Goal: Transaction & Acquisition: Purchase product/service

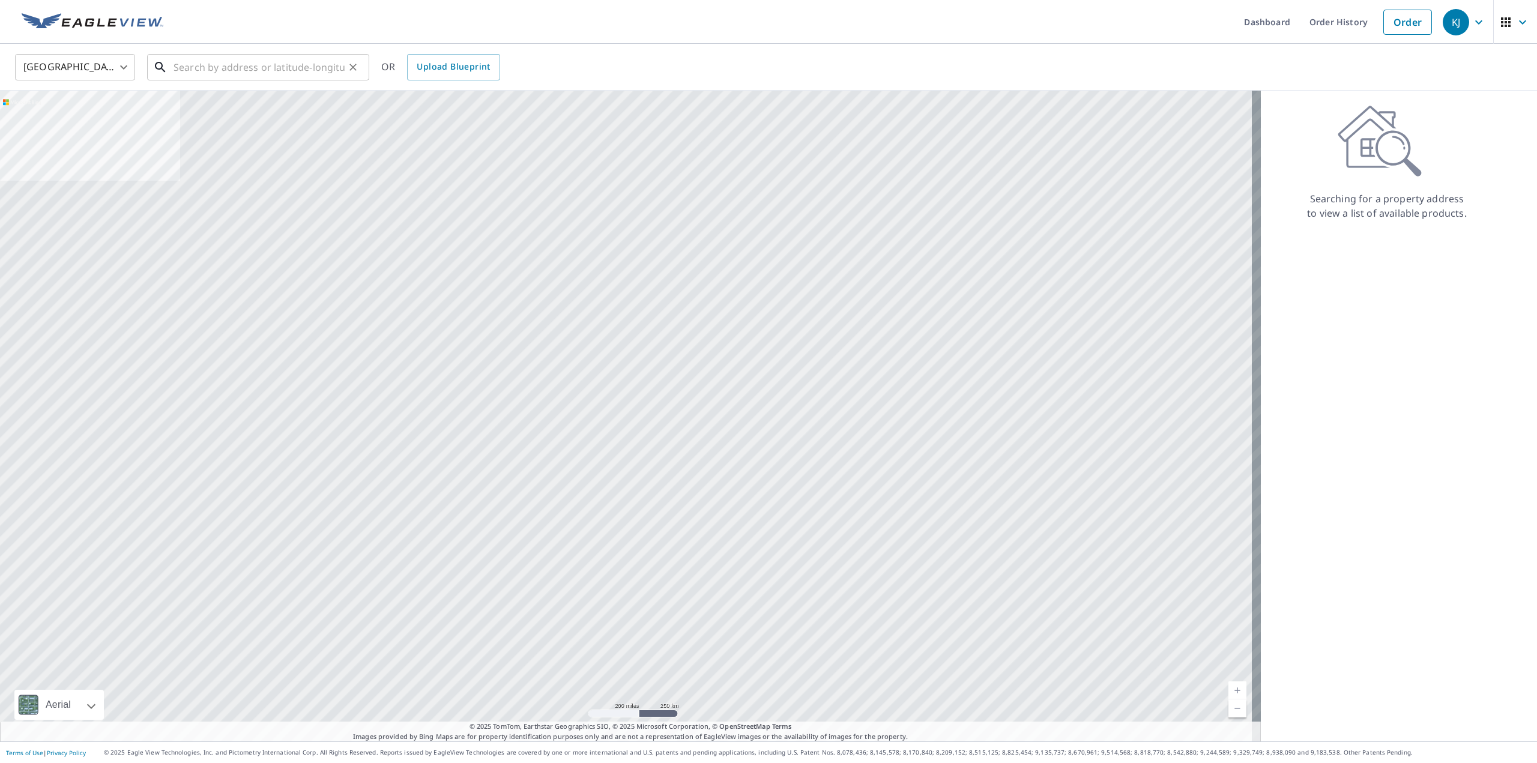
click at [293, 64] on input "text" at bounding box center [259, 67] width 171 height 34
paste input "[STREET_ADDRESS][PERSON_NAME][US_STATE]"
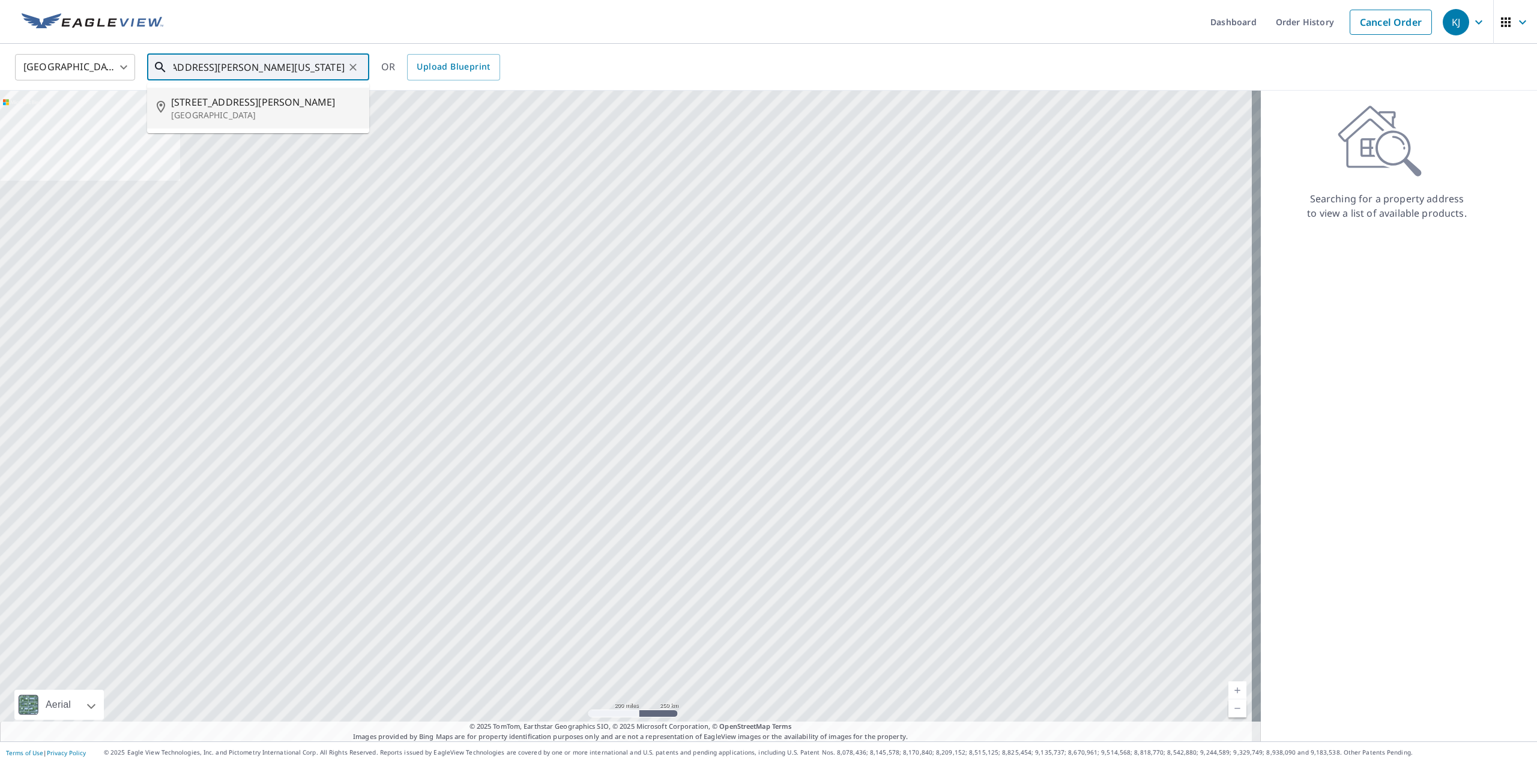
click at [270, 102] on span "[STREET_ADDRESS][PERSON_NAME]" at bounding box center [265, 102] width 189 height 14
type input "[STREET_ADDRESS][PERSON_NAME]"
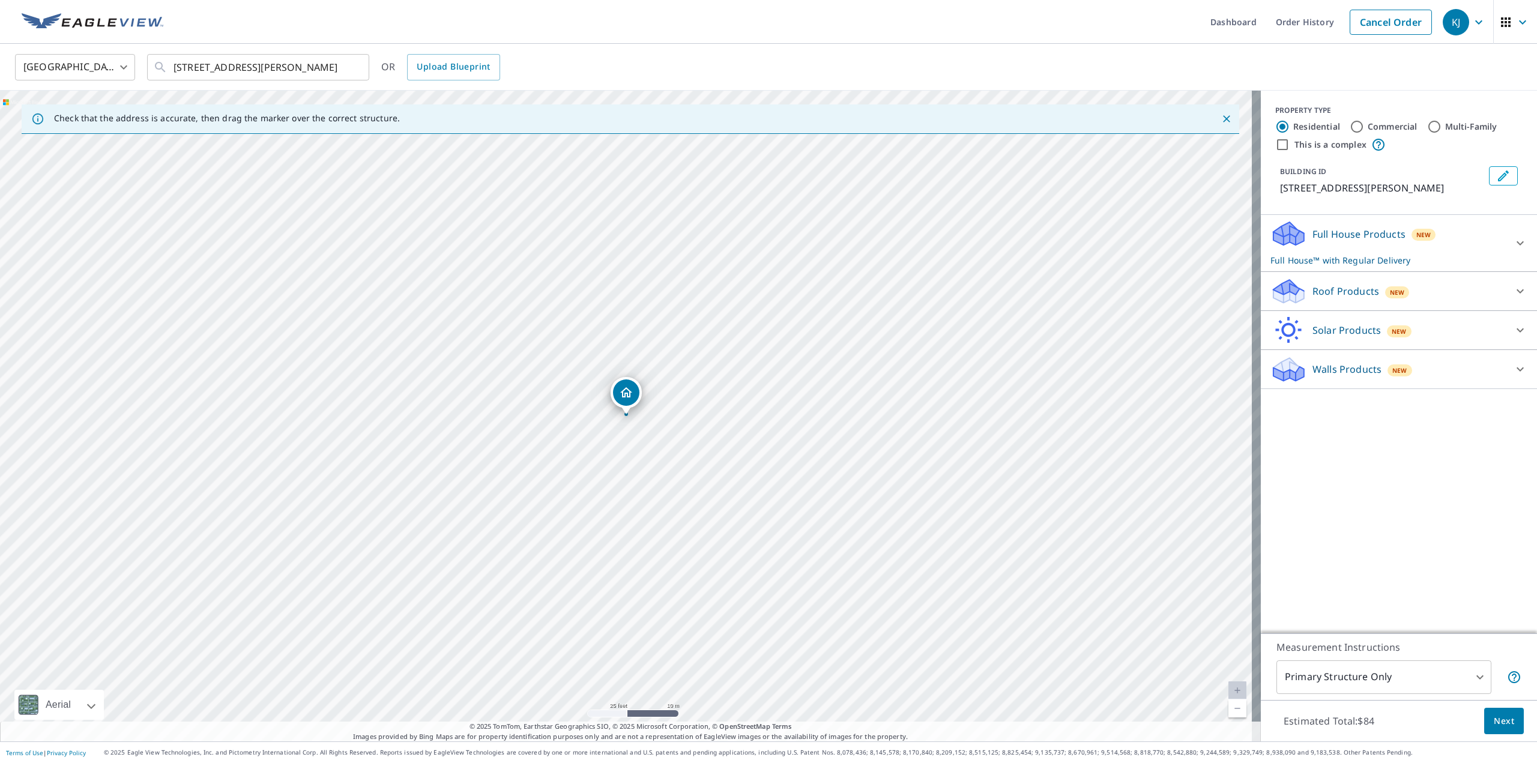
click at [1286, 295] on icon at bounding box center [1289, 287] width 31 height 15
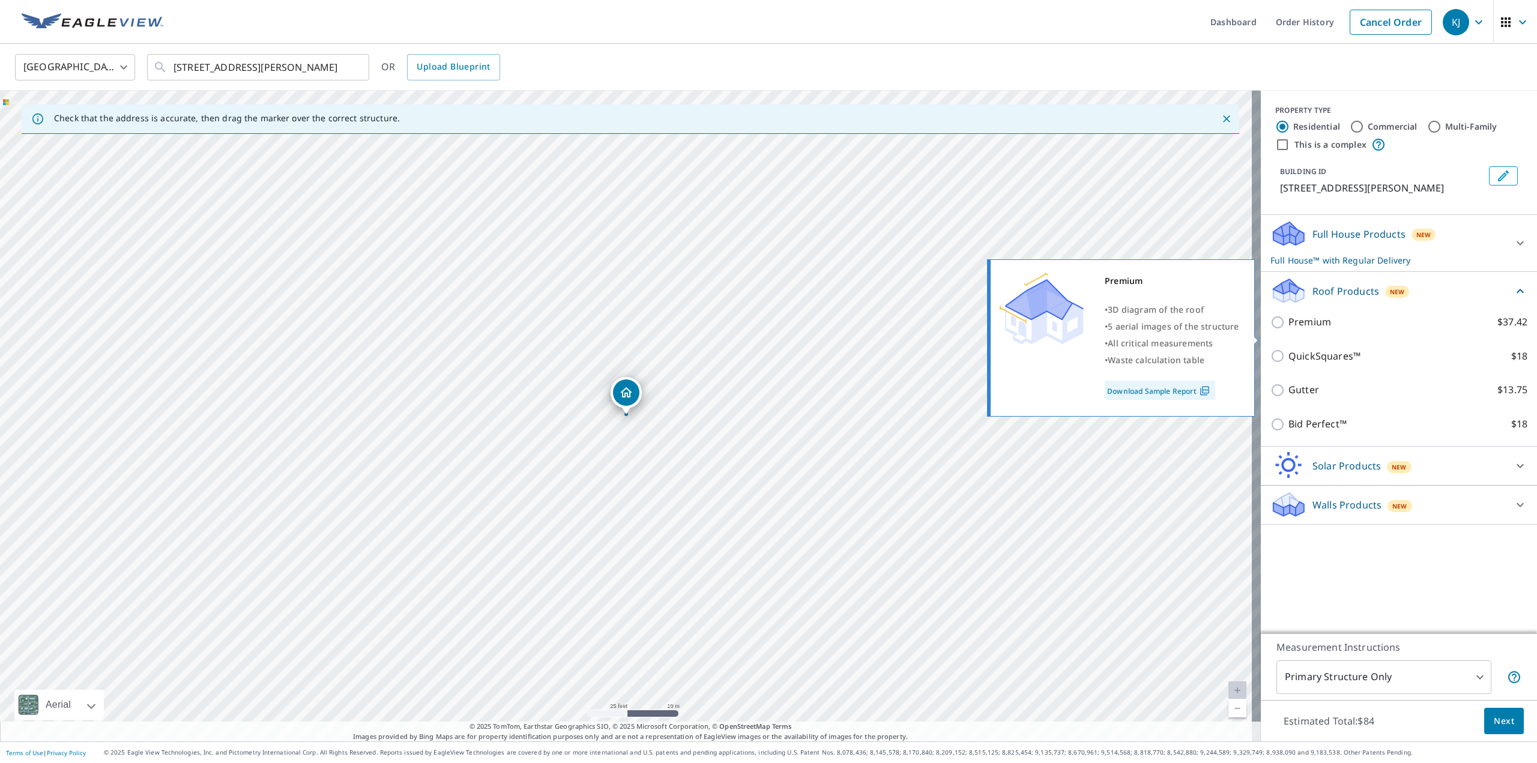
click at [1271, 330] on input "Premium $37.42" at bounding box center [1280, 322] width 18 height 14
checkbox input "true"
checkbox input "false"
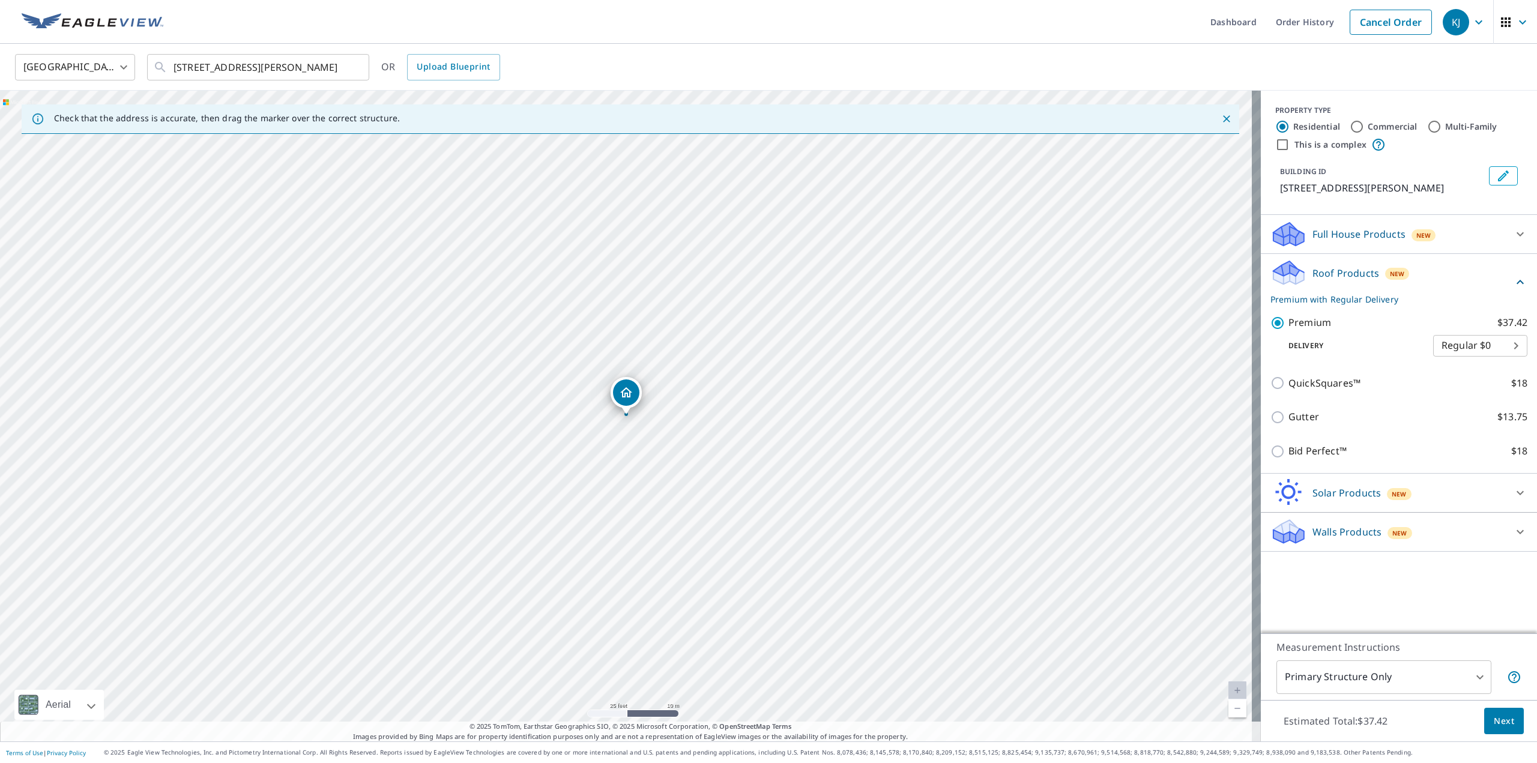
click at [1494, 724] on span "Next" at bounding box center [1504, 721] width 20 height 15
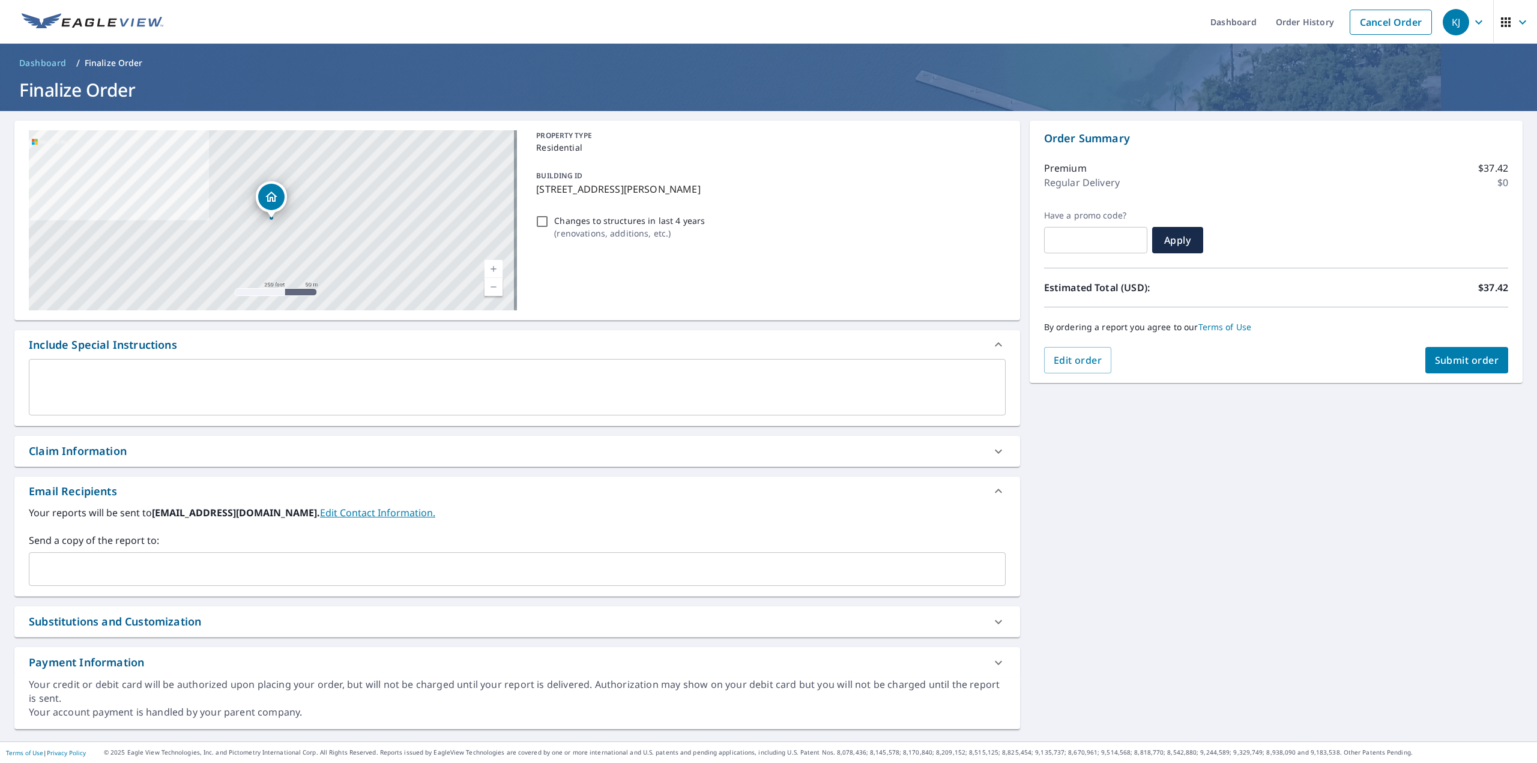
click at [196, 582] on div "​" at bounding box center [517, 569] width 977 height 34
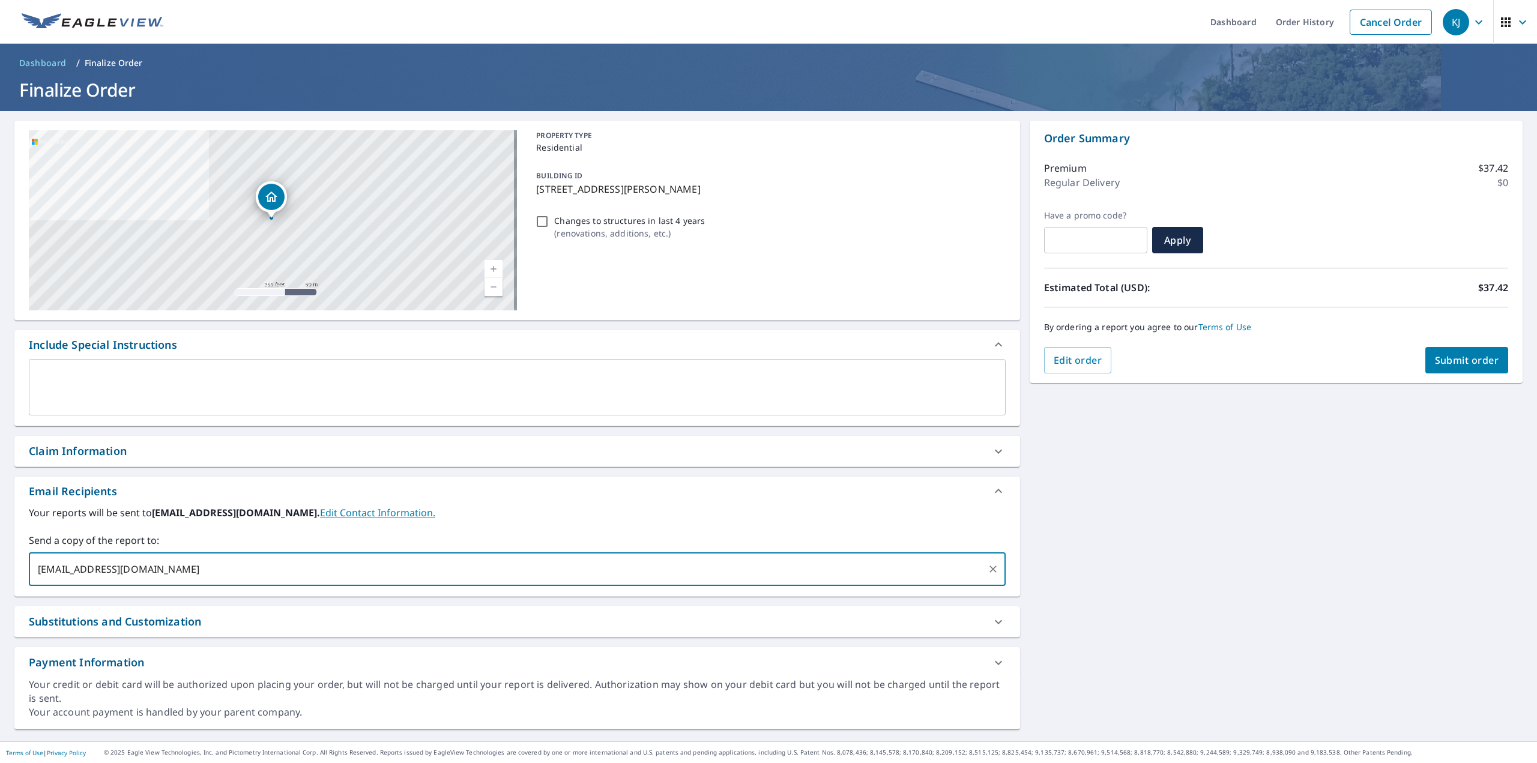
type input "[EMAIL_ADDRESS][DOMAIN_NAME]"
click at [1464, 354] on span "Submit order" at bounding box center [1467, 360] width 64 height 13
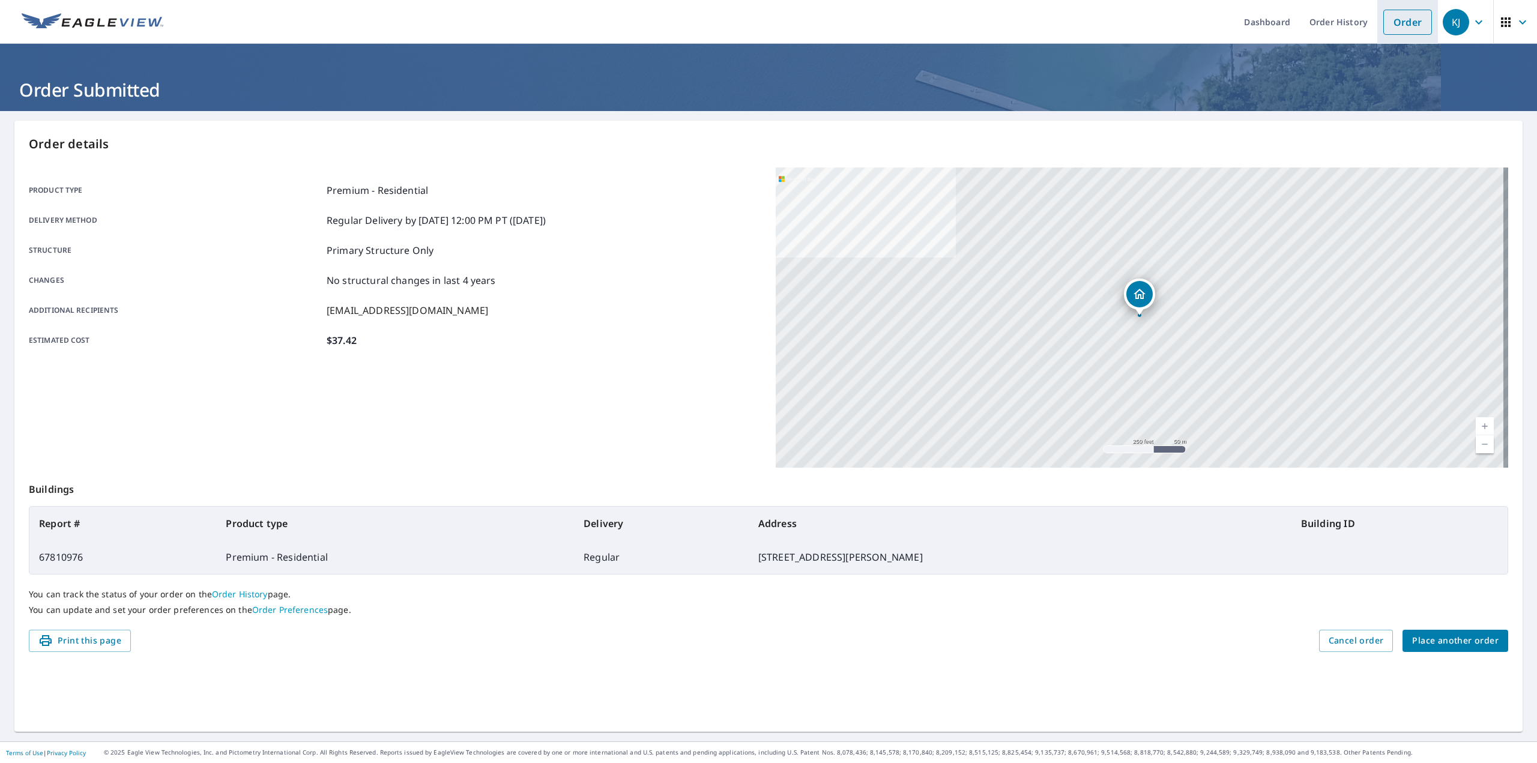
click at [1383, 20] on link "Order" at bounding box center [1407, 22] width 49 height 25
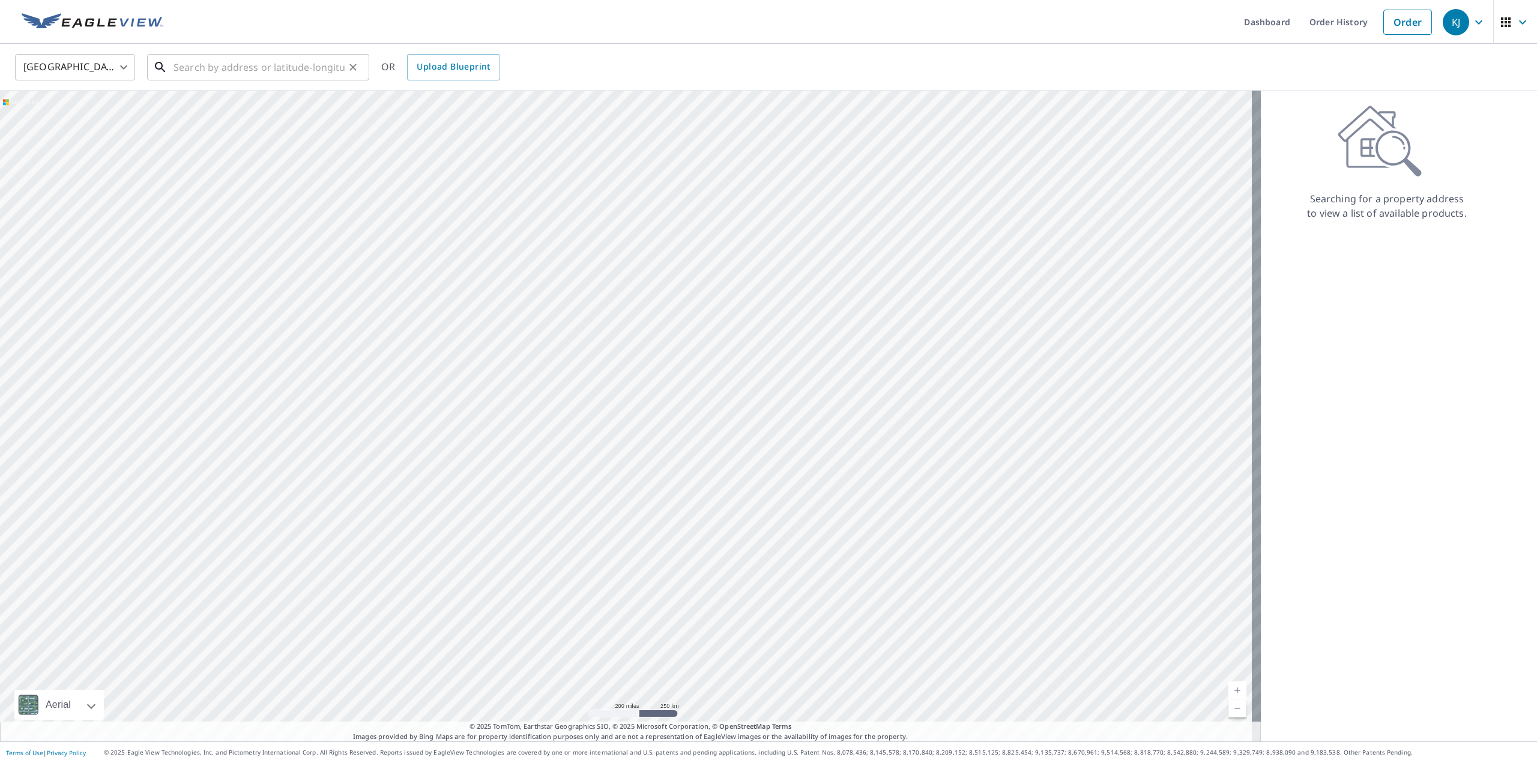
click at [316, 59] on input "text" at bounding box center [259, 67] width 171 height 34
paste input "[STREET_ADDRESS][US_STATE]"
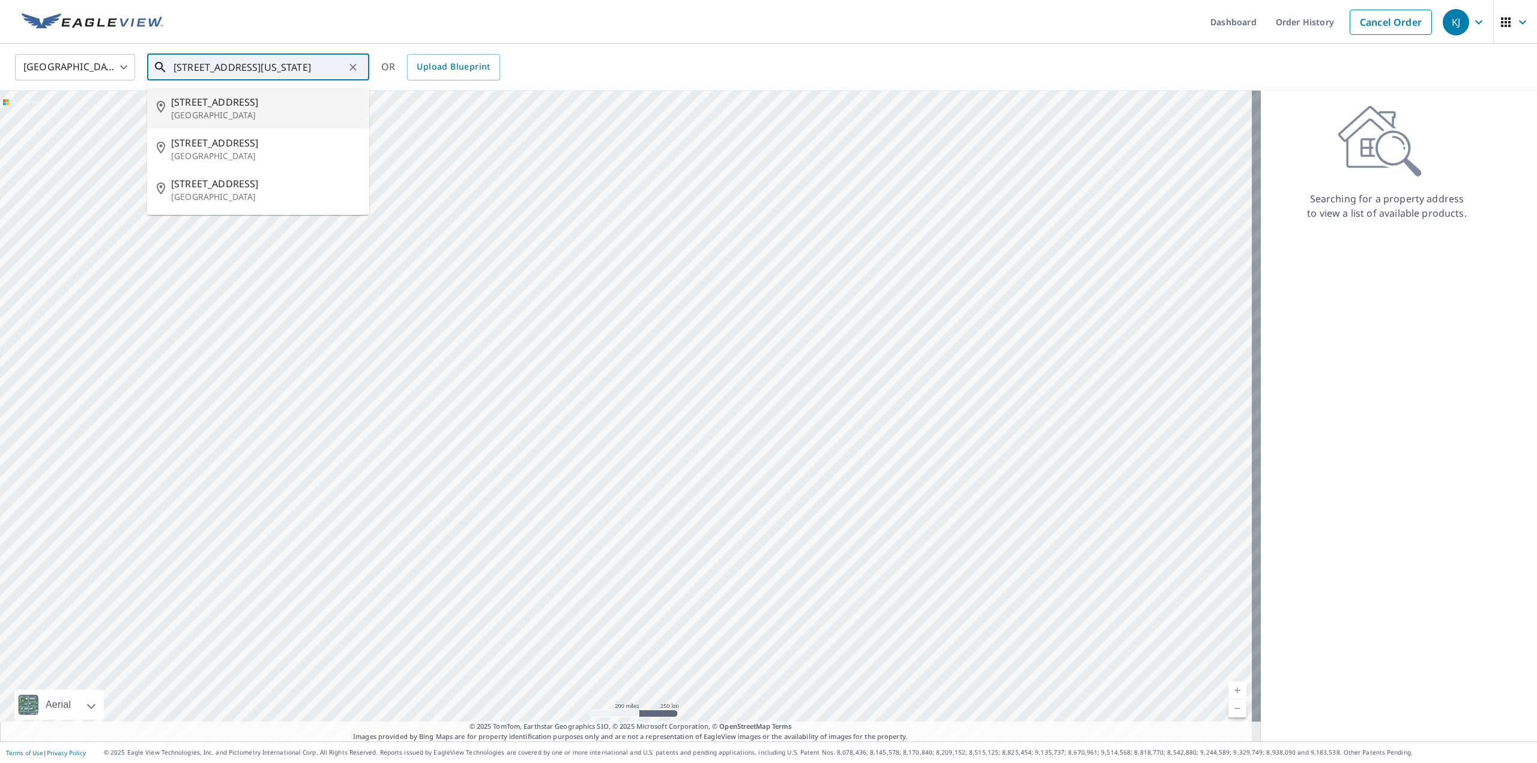
click at [261, 107] on span "[STREET_ADDRESS]" at bounding box center [265, 102] width 189 height 14
type input "[STREET_ADDRESS]"
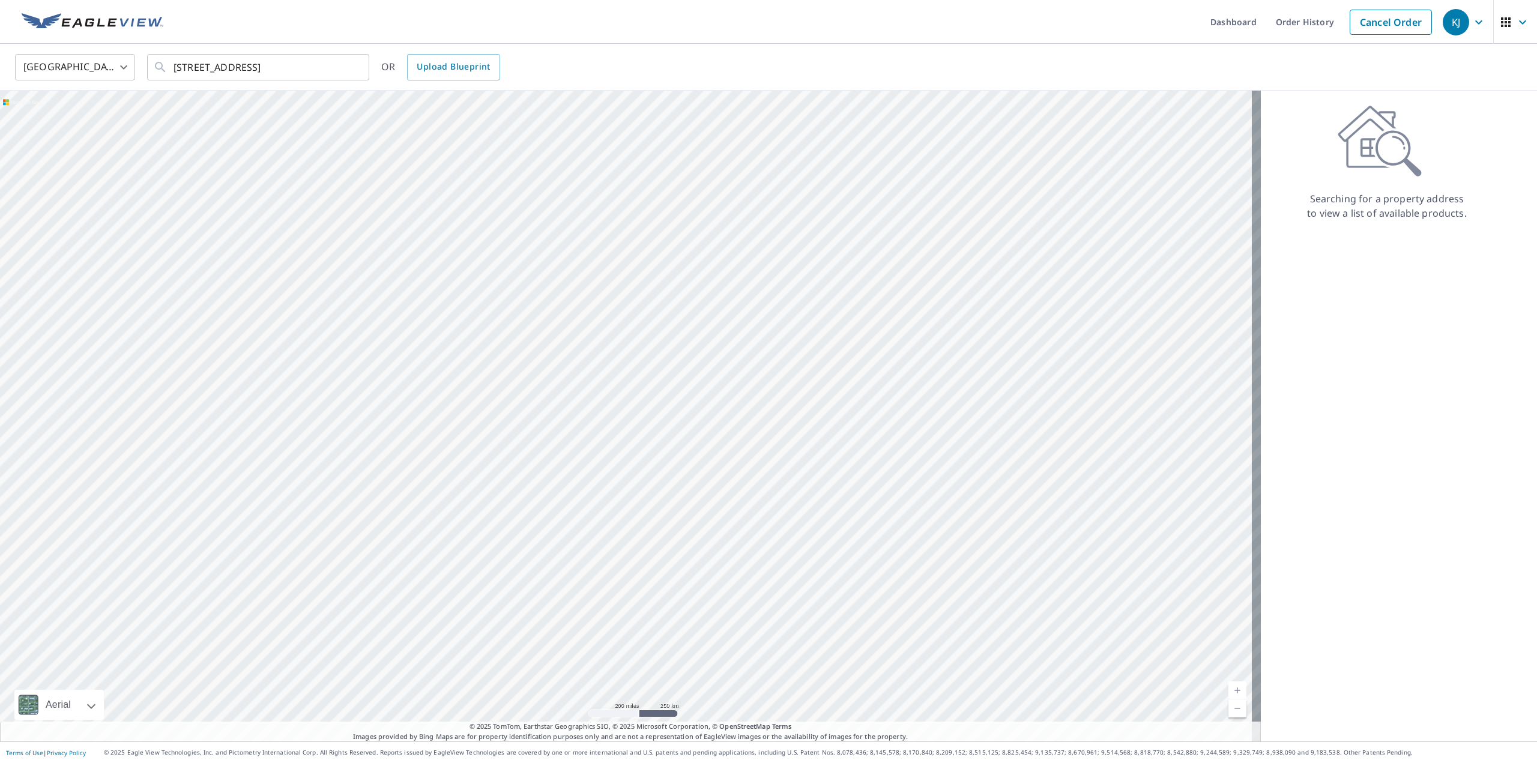
scroll to position [0, 0]
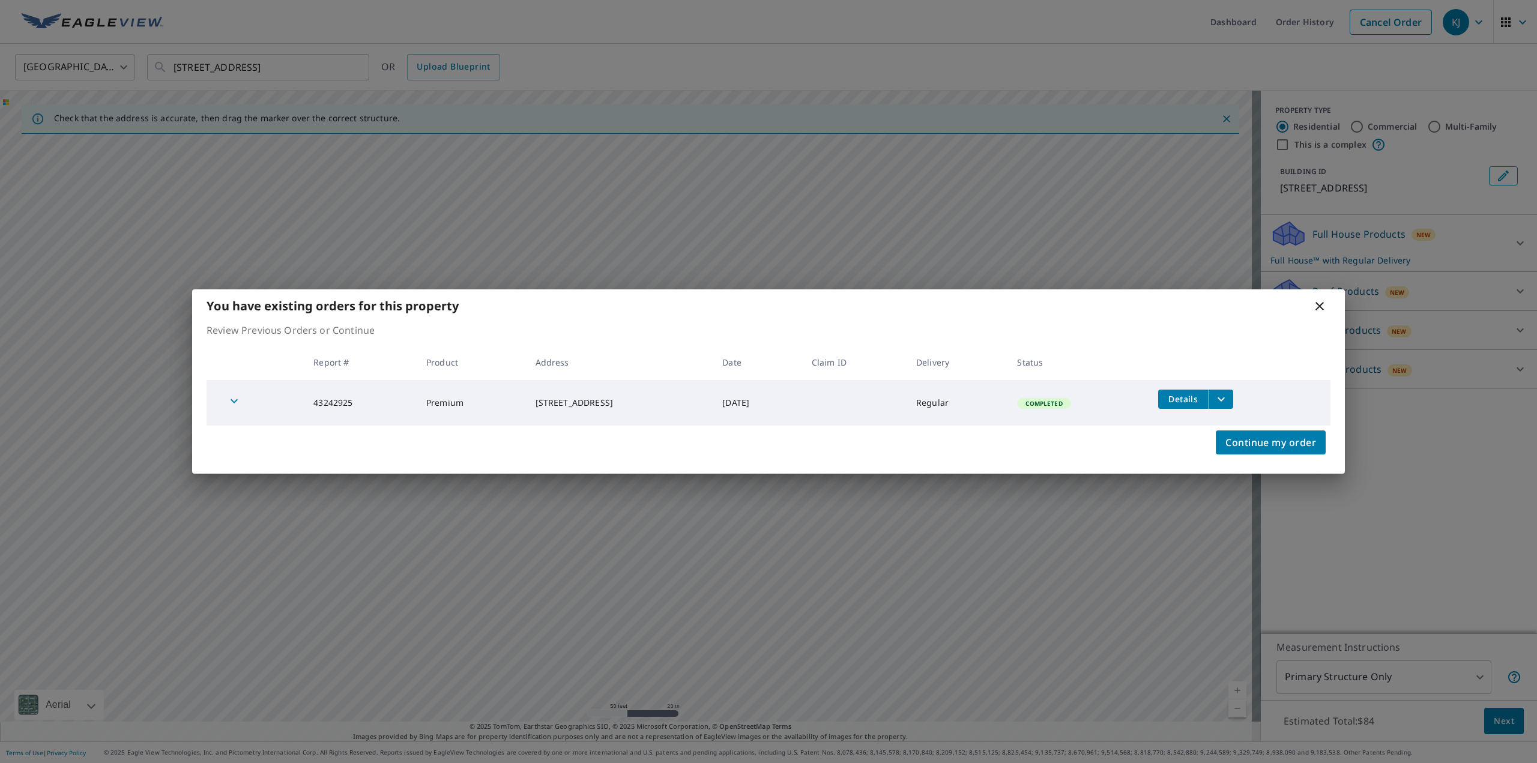
click at [1320, 297] on div "You have existing orders for this property" at bounding box center [768, 305] width 1153 height 33
click at [1319, 306] on icon at bounding box center [1320, 306] width 8 height 8
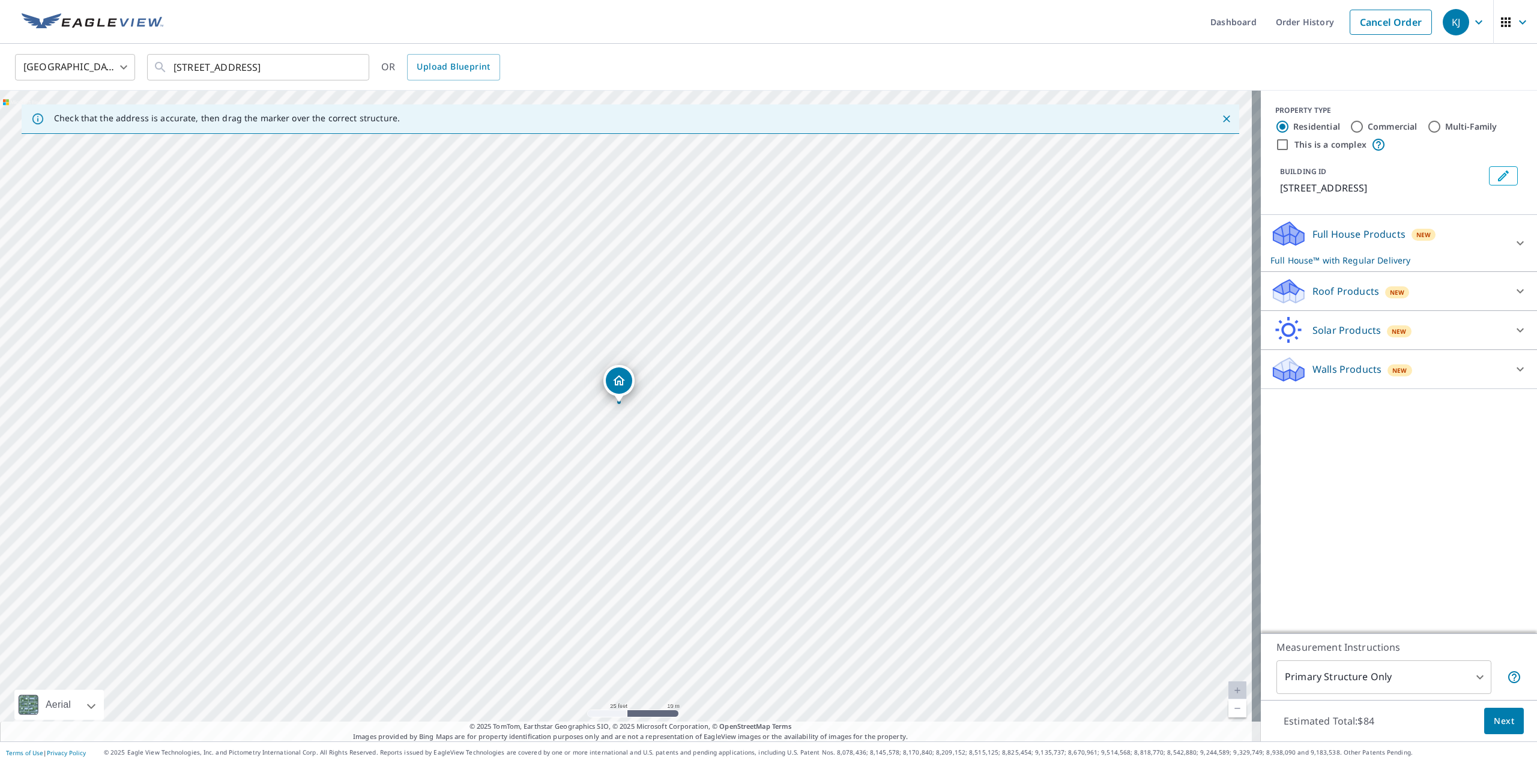
click at [1281, 280] on icon at bounding box center [1289, 287] width 31 height 15
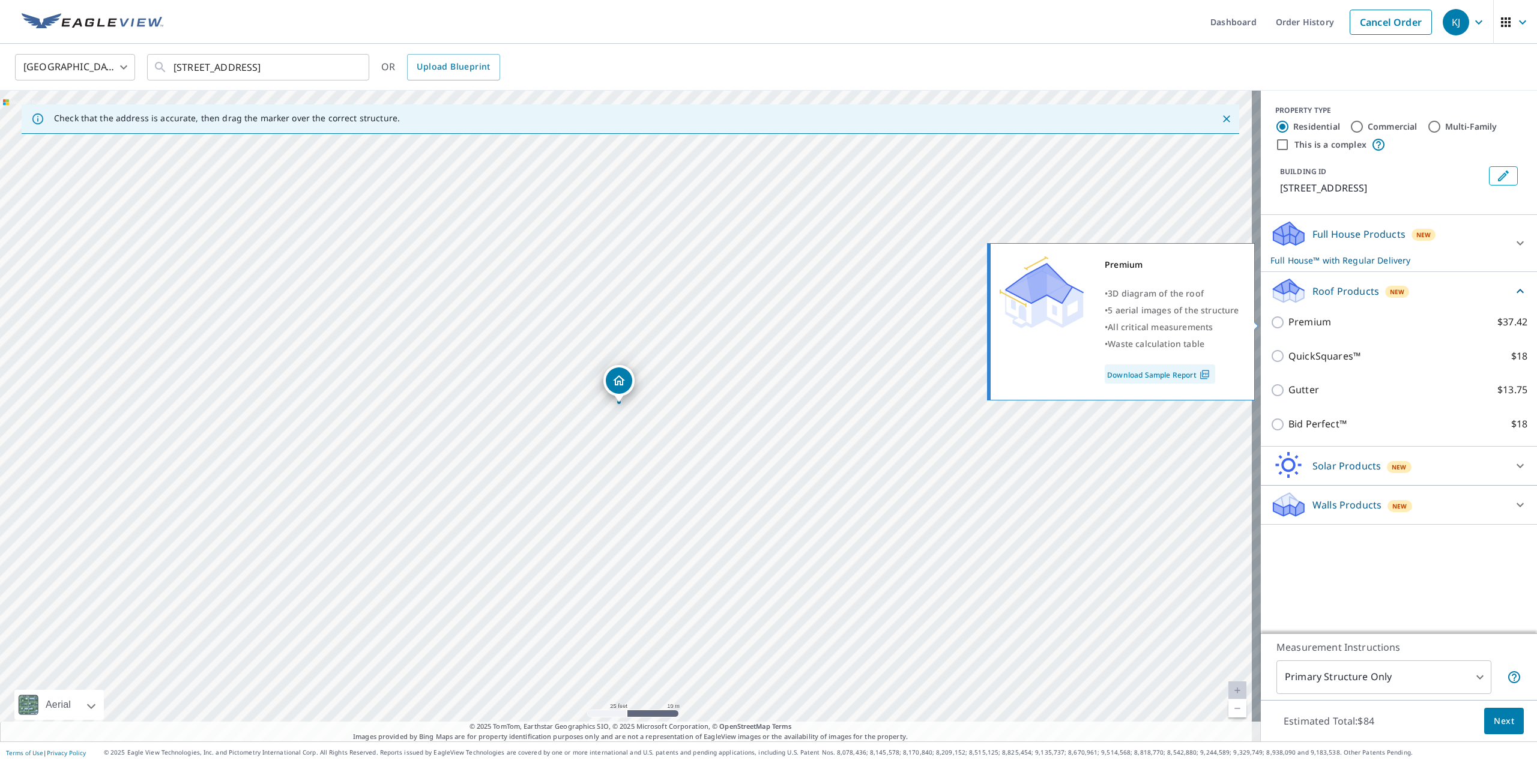
click at [1289, 316] on p "Premium" at bounding box center [1310, 322] width 43 height 15
click at [1280, 316] on input "Premium $37.42" at bounding box center [1280, 322] width 18 height 14
checkbox input "true"
checkbox input "false"
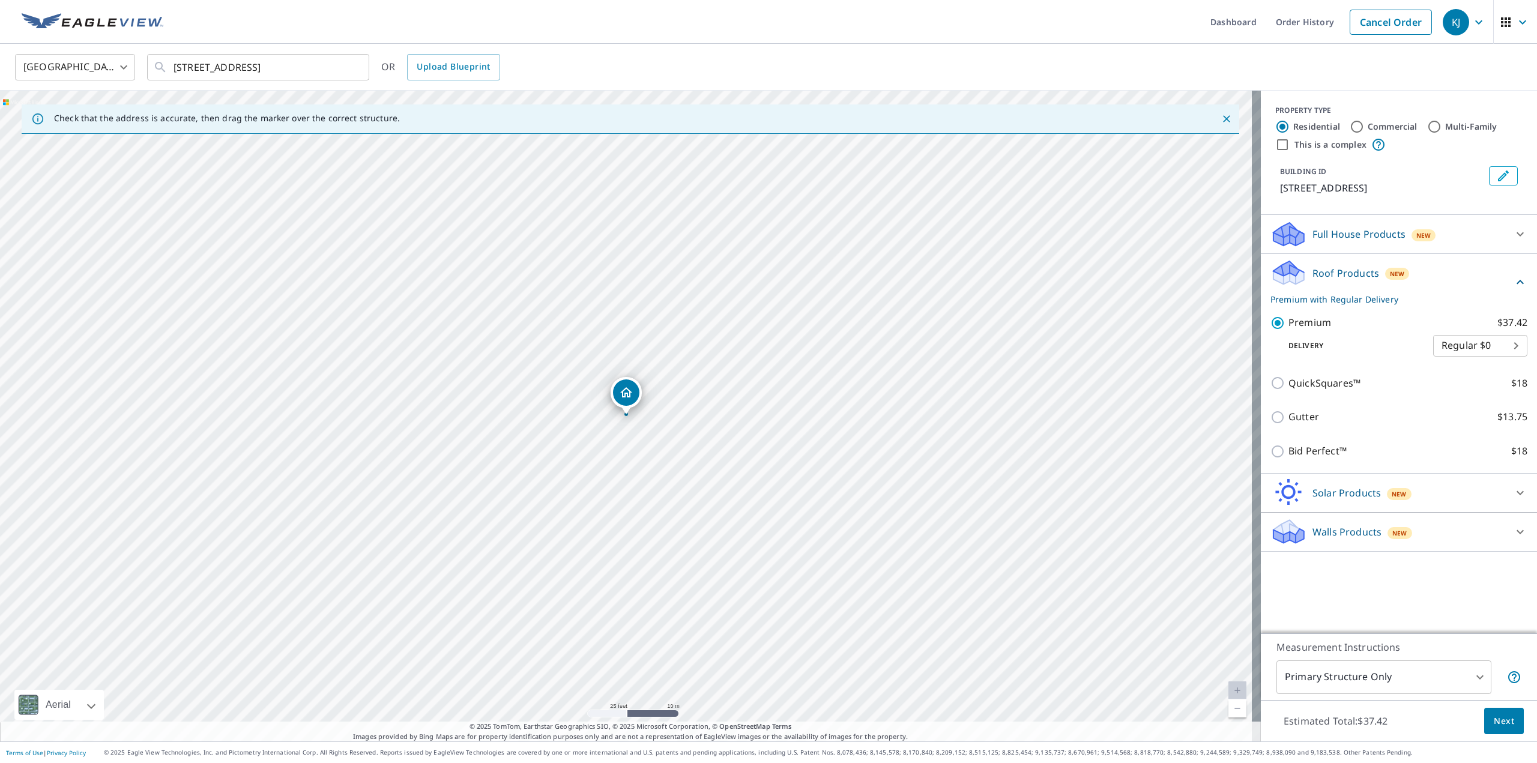
click at [1496, 722] on span "Next" at bounding box center [1504, 721] width 20 height 15
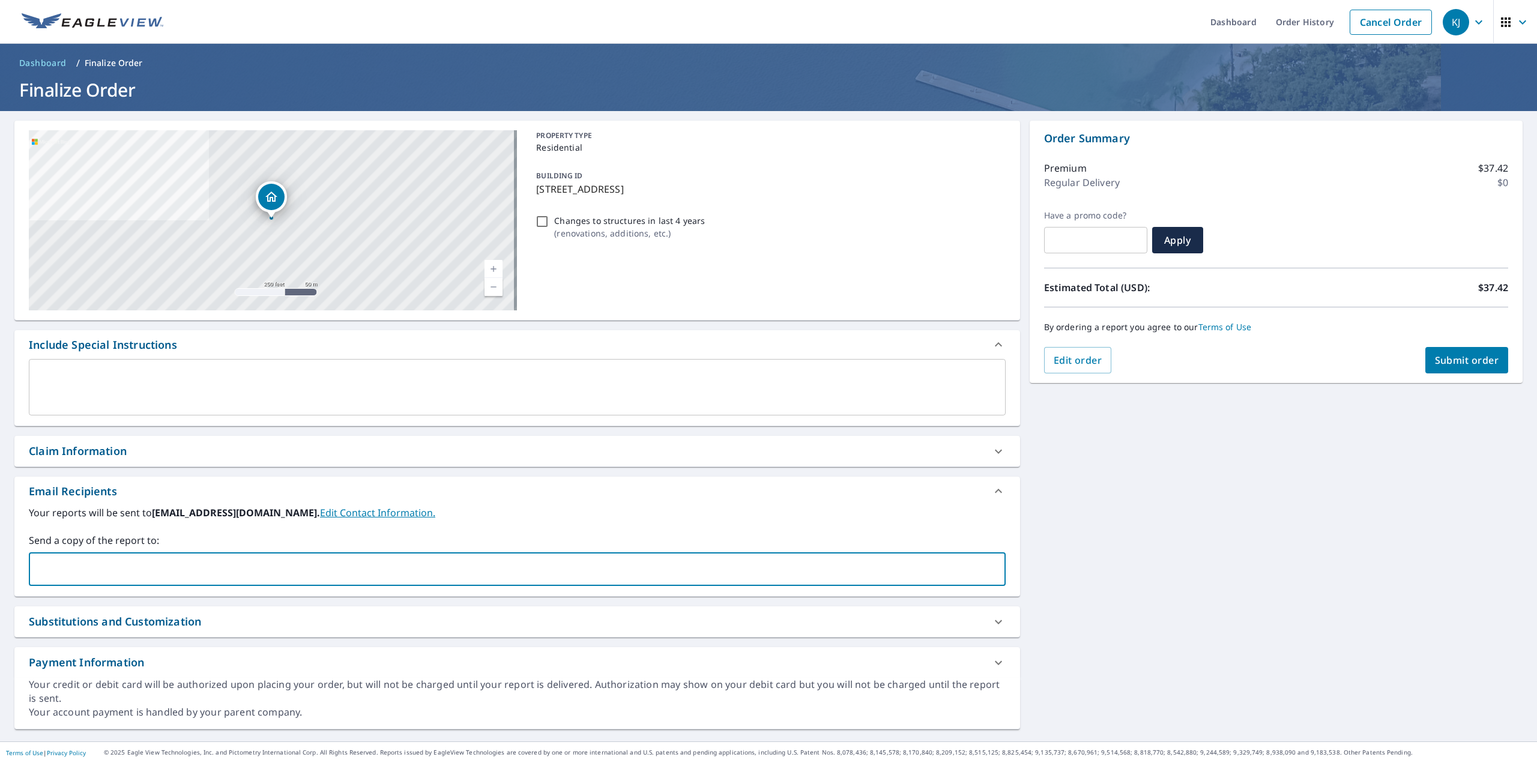
click at [252, 573] on input "text" at bounding box center [508, 569] width 948 height 23
type input "[EMAIL_ADDRESS][DOMAIN_NAME]"
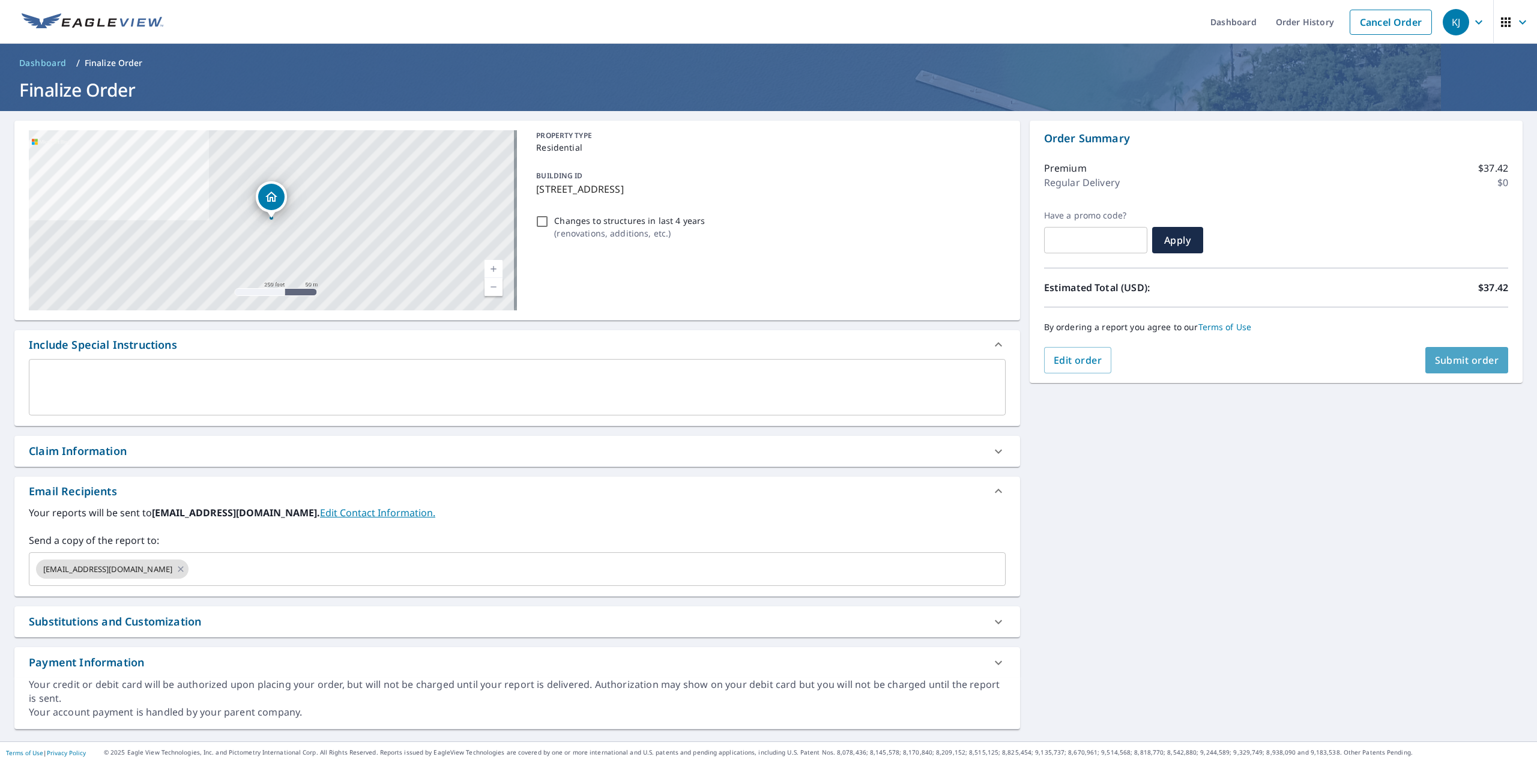
click at [1473, 357] on span "Submit order" at bounding box center [1467, 360] width 64 height 13
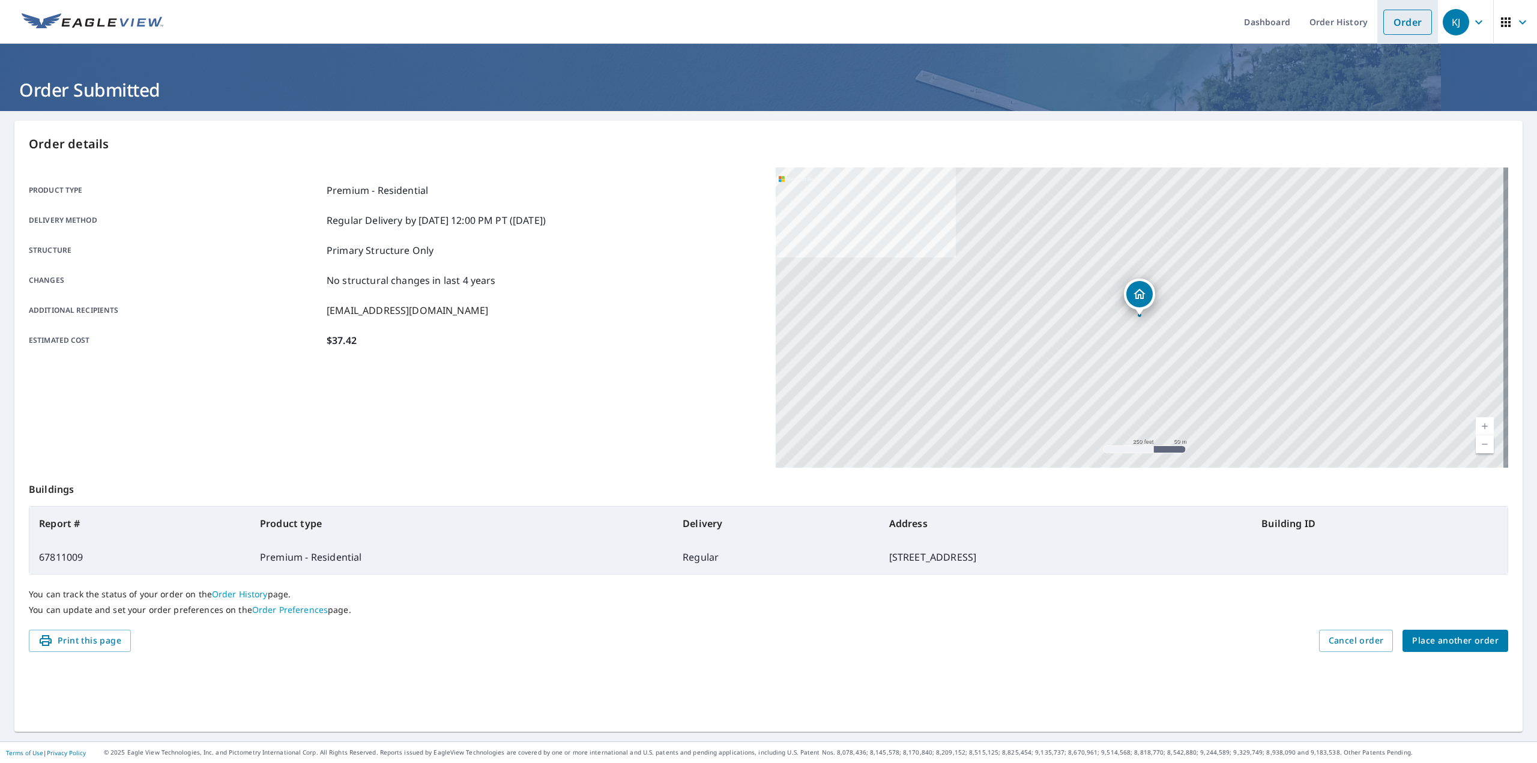
click at [1413, 28] on link "Order" at bounding box center [1407, 22] width 49 height 25
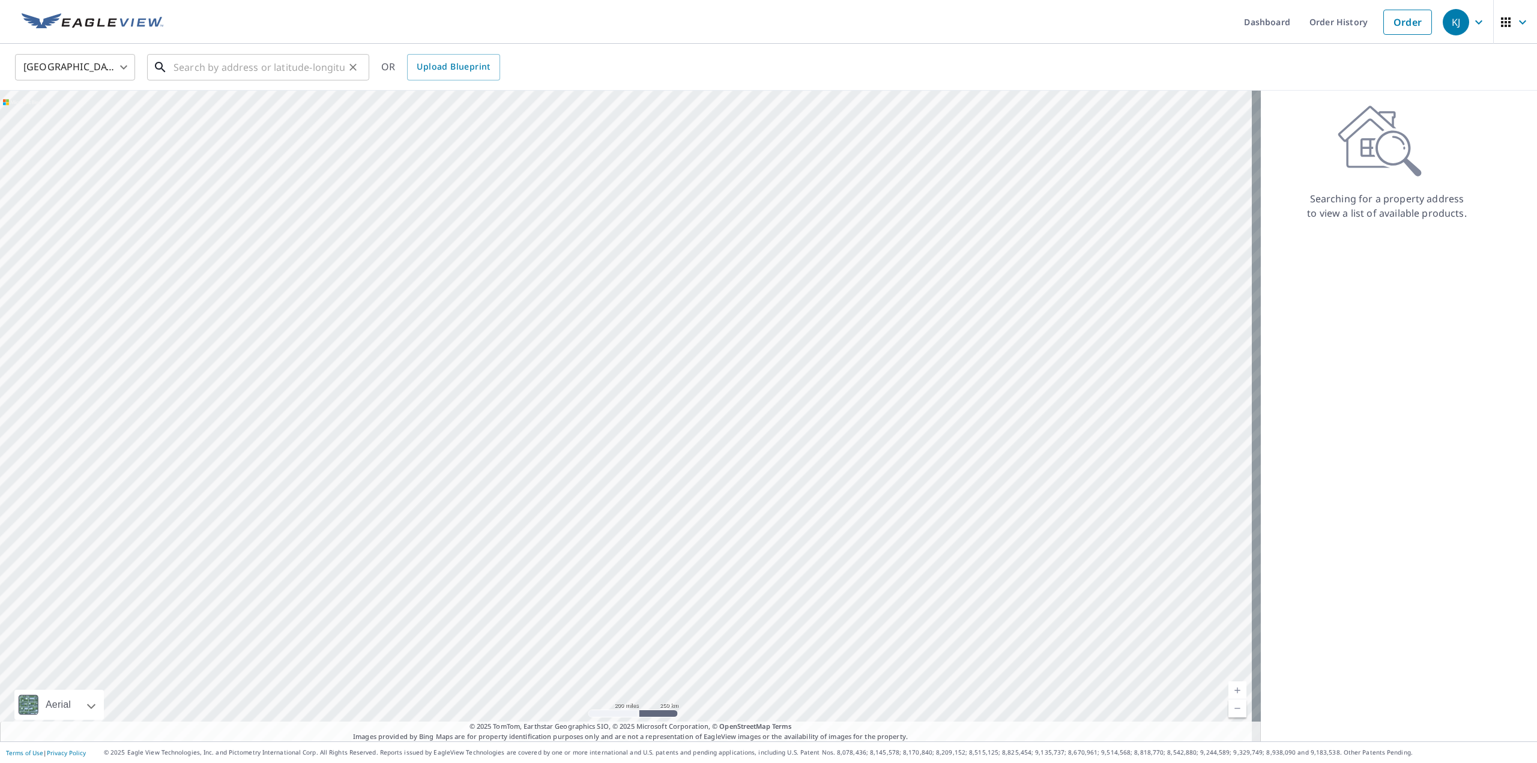
click at [263, 61] on input "text" at bounding box center [259, 67] width 171 height 34
paste input "[STREET_ADDRESS]"
click at [250, 92] on li "[STREET_ADDRESS][PERSON_NAME]" at bounding box center [258, 108] width 222 height 41
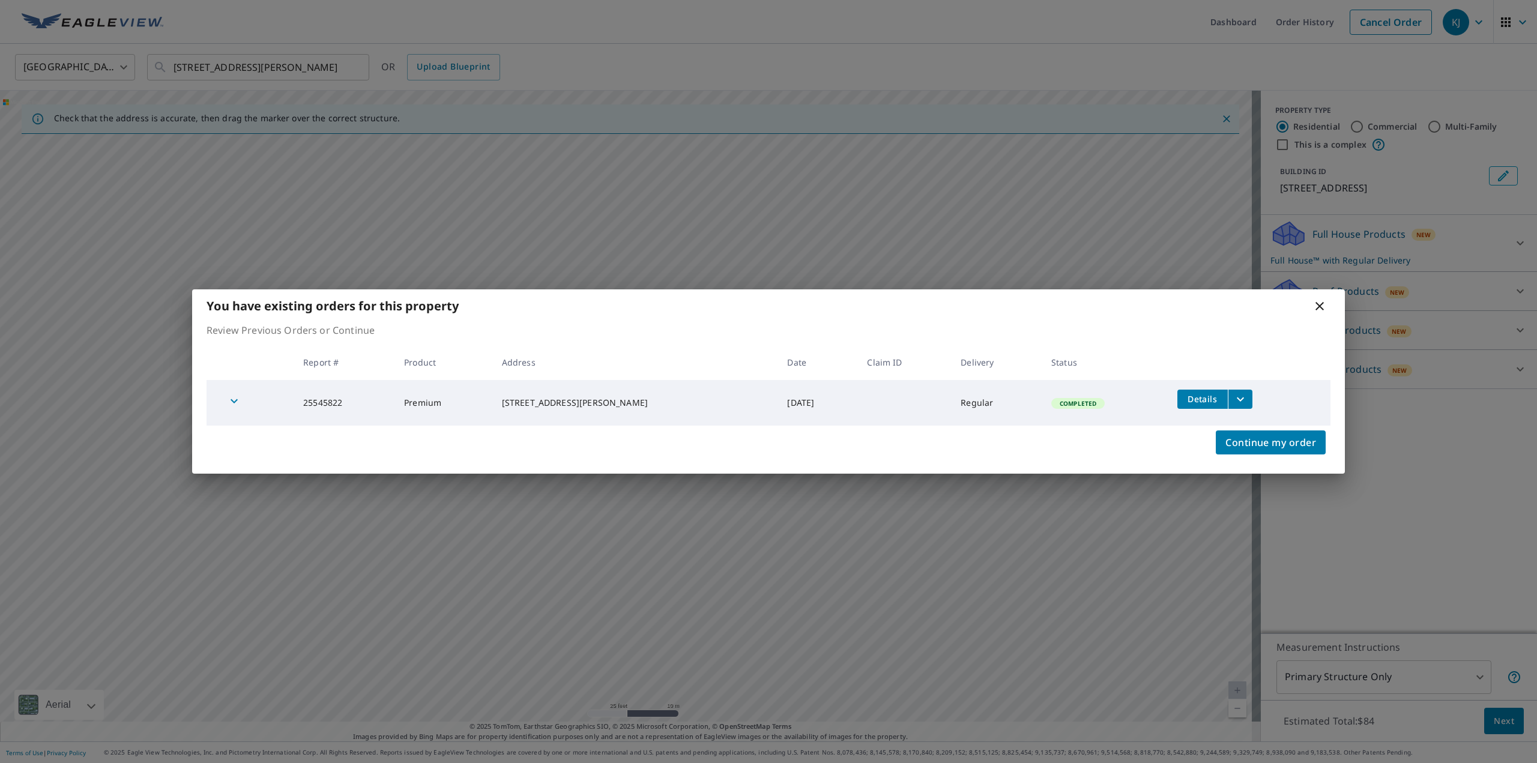
click at [1321, 310] on icon at bounding box center [1320, 306] width 14 height 14
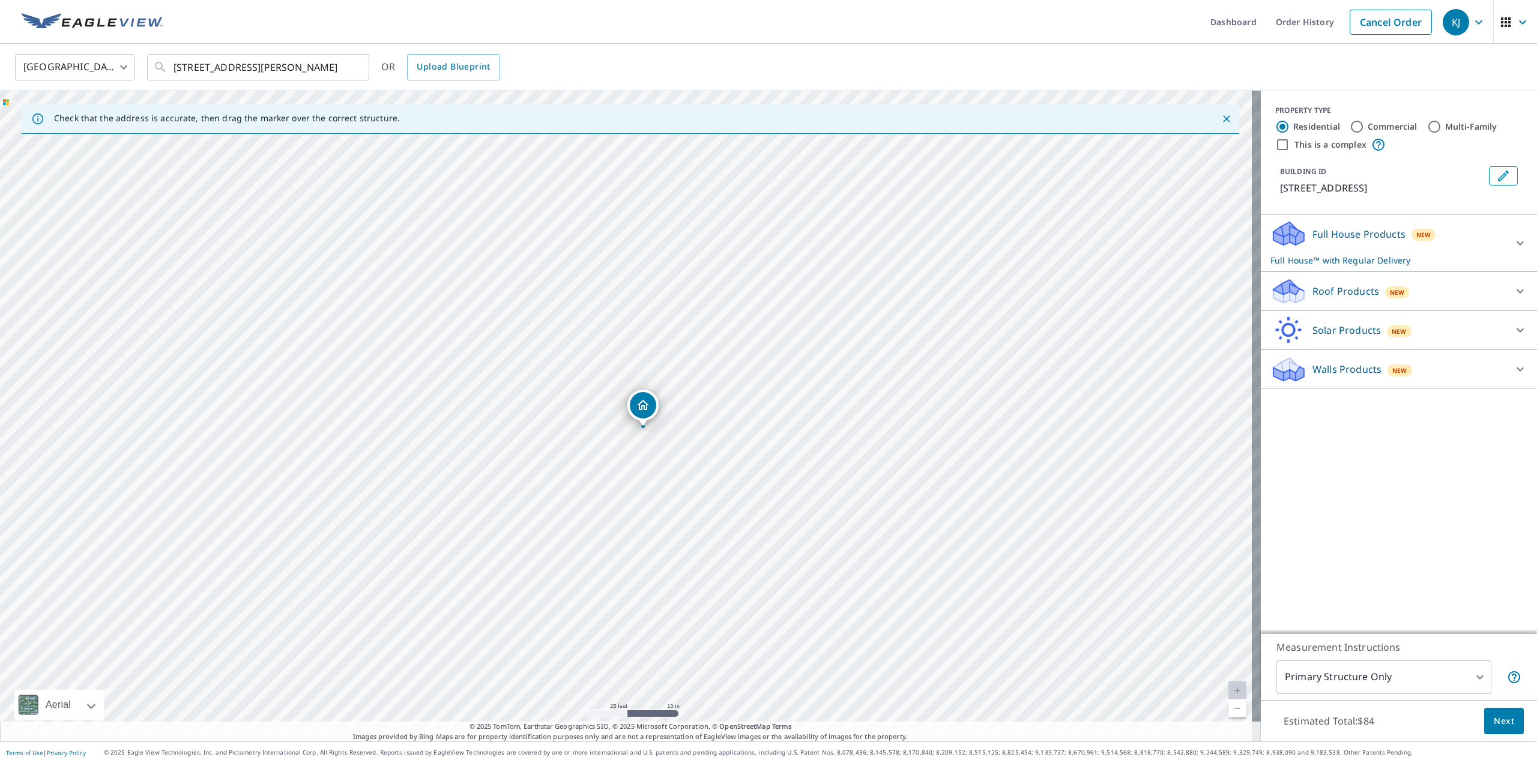
drag, startPoint x: 620, startPoint y: 392, endPoint x: 636, endPoint y: 404, distance: 20.2
click at [320, 51] on input "[STREET_ADDRESS][PERSON_NAME]" at bounding box center [259, 67] width 171 height 34
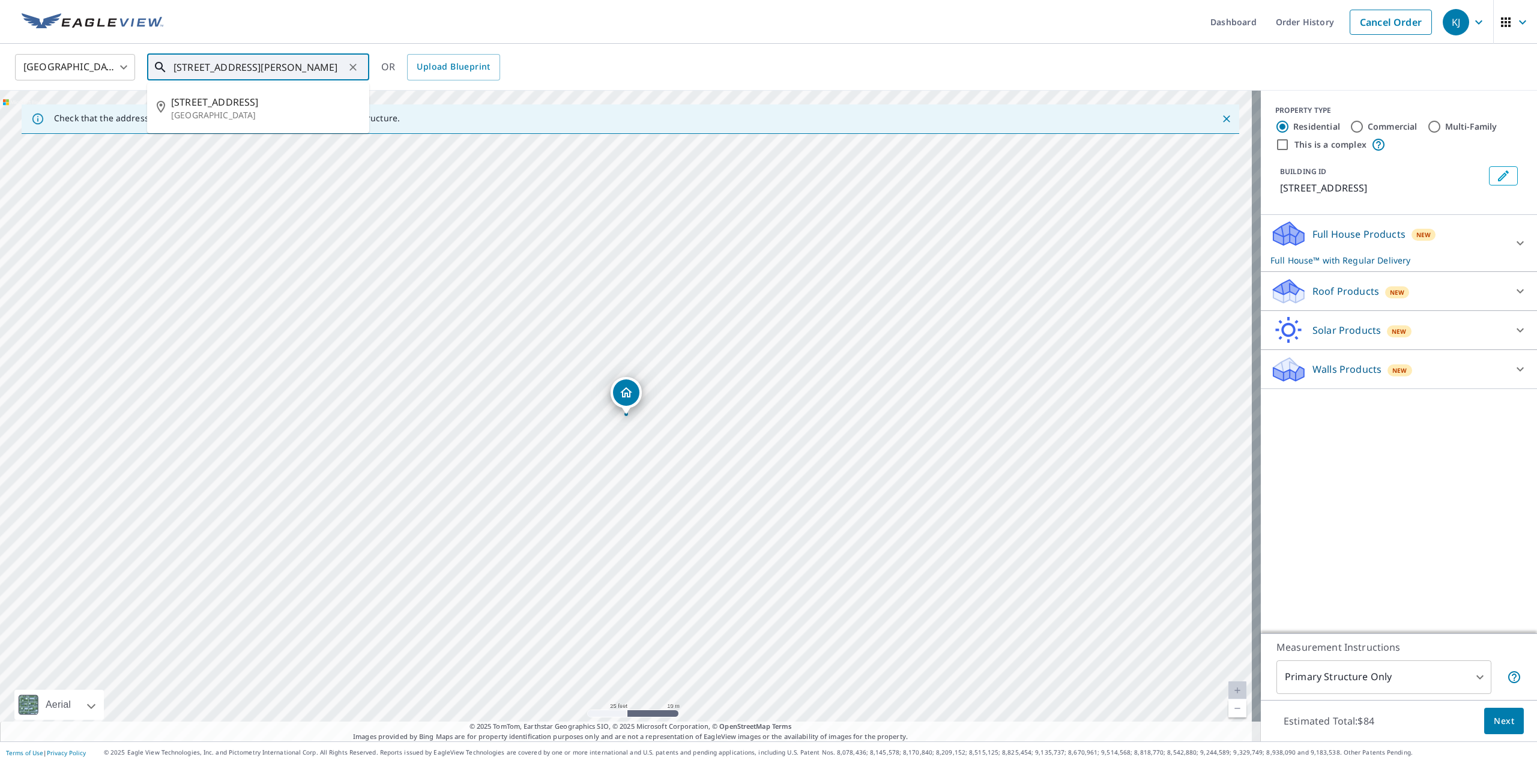
click at [315, 62] on input "[STREET_ADDRESS][PERSON_NAME]" at bounding box center [259, 67] width 171 height 34
paste input "[STREET_ADDRESS]"
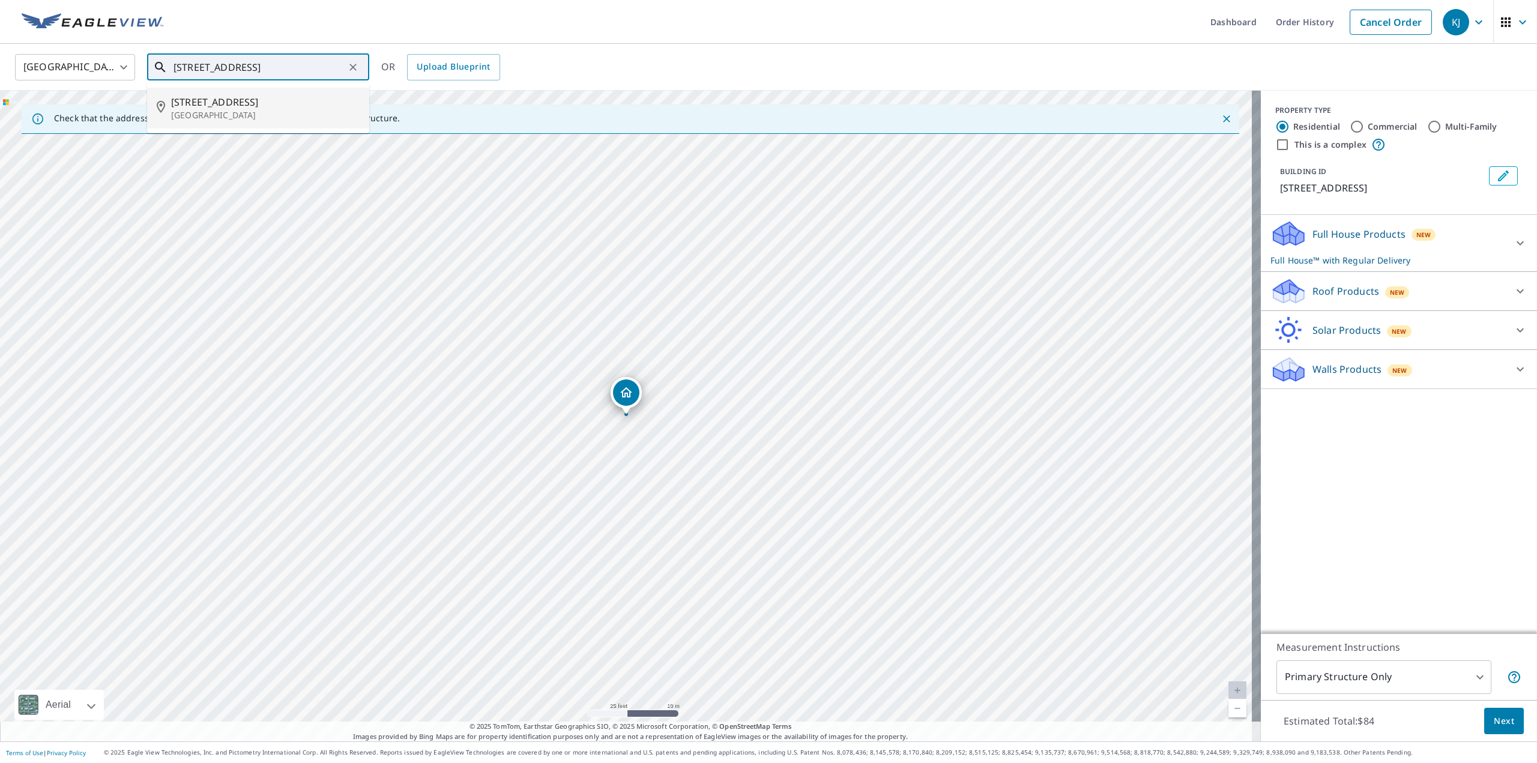
click at [283, 97] on span "[STREET_ADDRESS]" at bounding box center [265, 102] width 189 height 14
type input "[STREET_ADDRESS]"
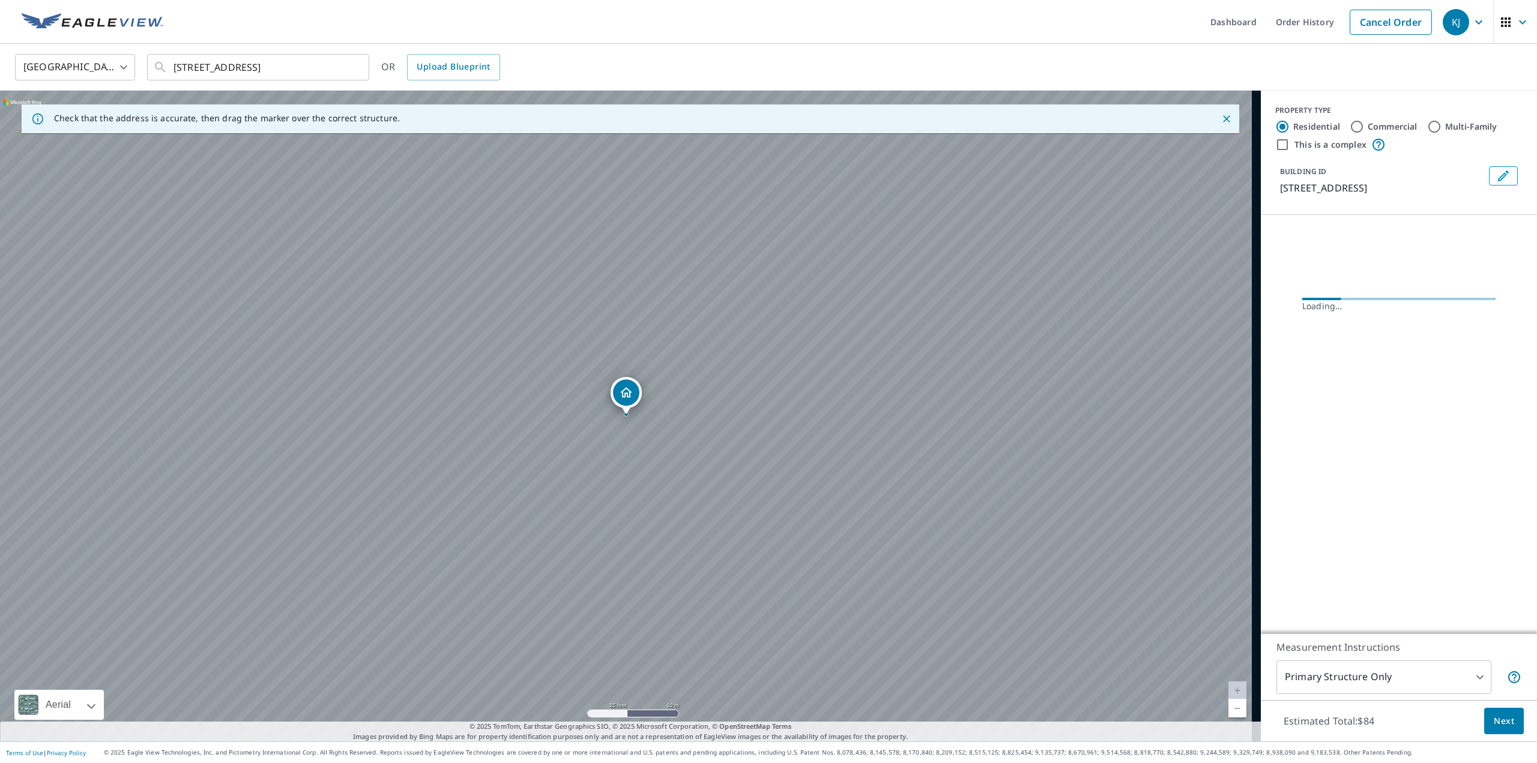
scroll to position [0, 0]
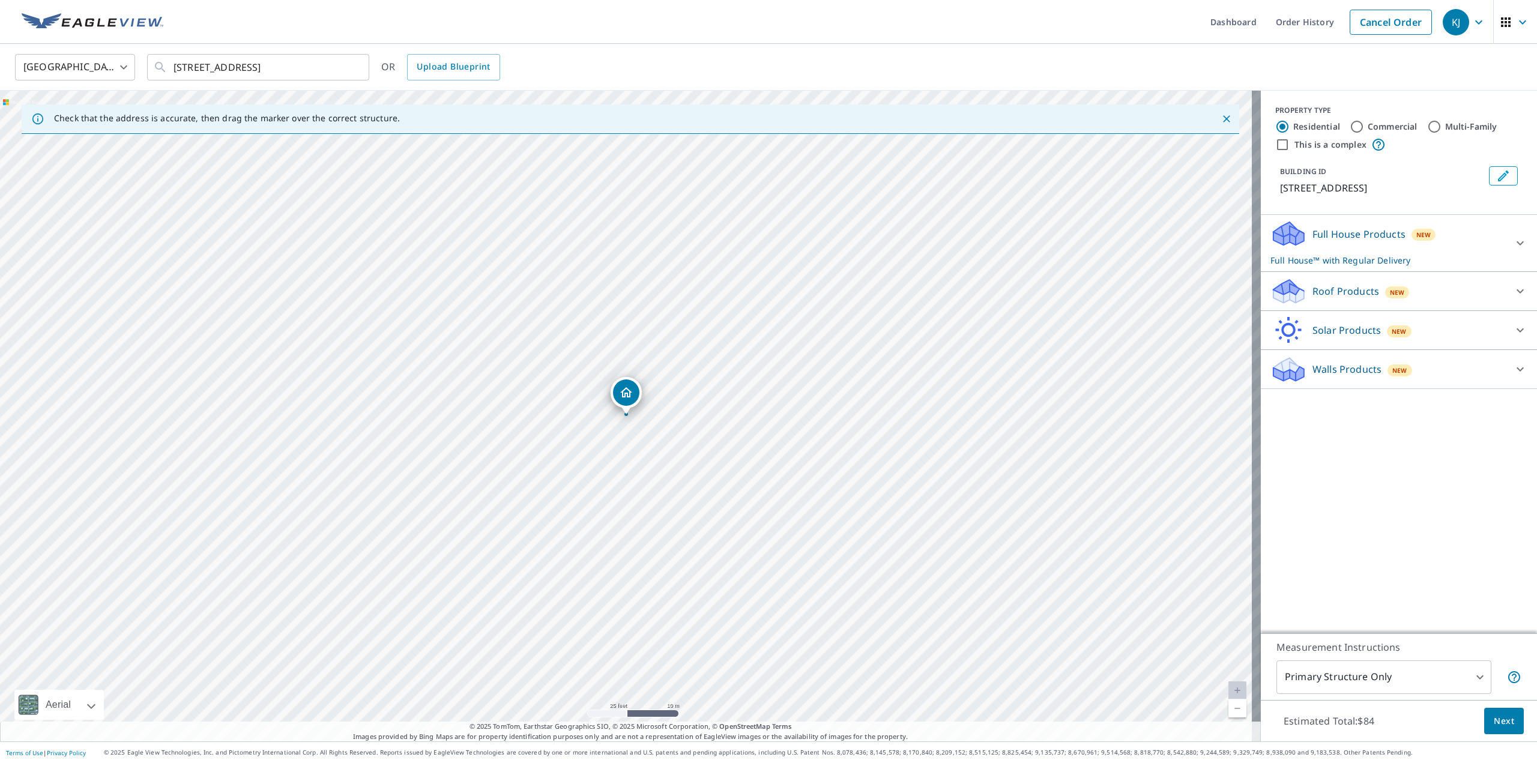
click at [1302, 330] on div "Solar Products New" at bounding box center [1388, 330] width 235 height 28
click at [1302, 304] on div "Roof Products New" at bounding box center [1388, 291] width 235 height 28
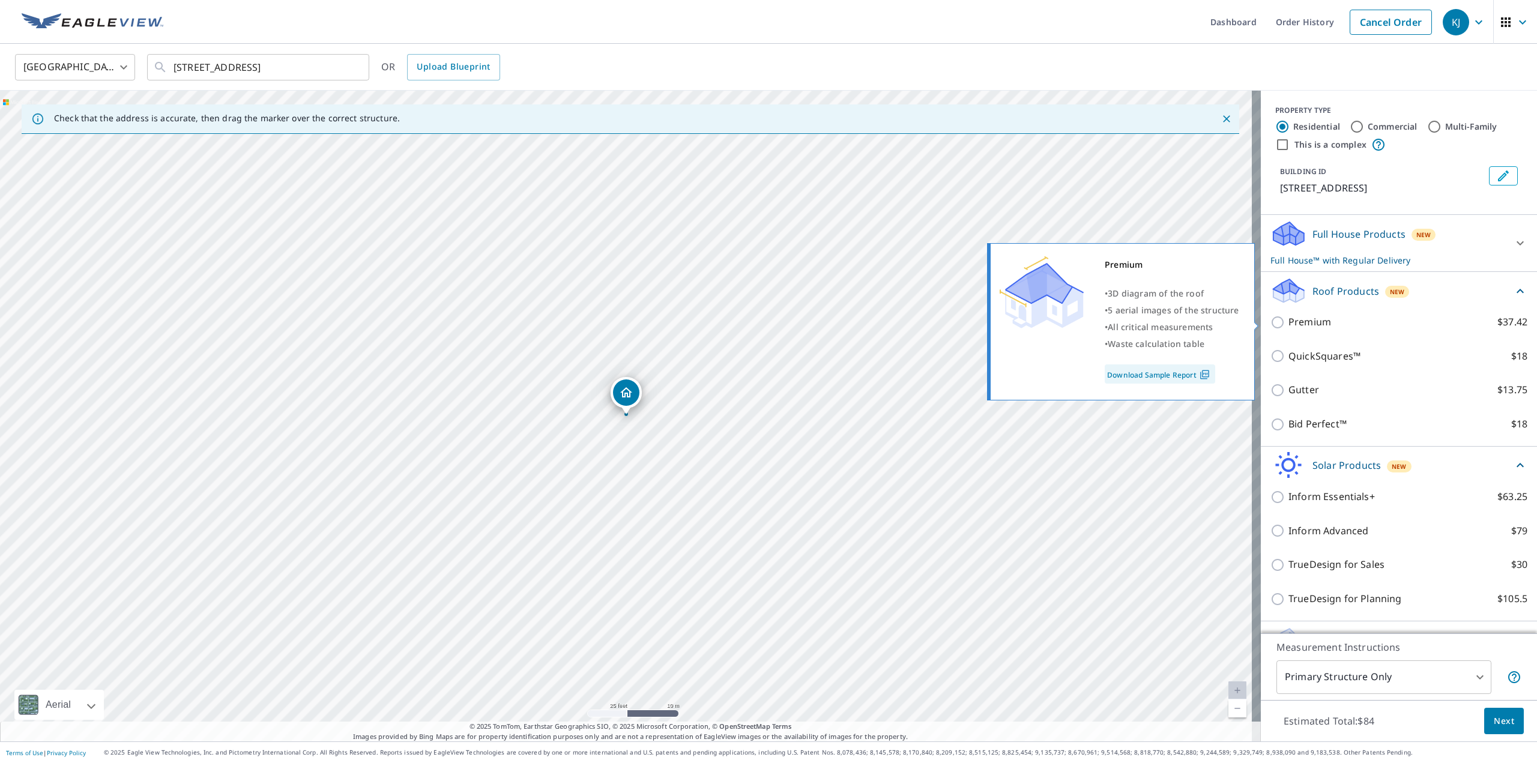
click at [1289, 325] on p "Premium" at bounding box center [1310, 322] width 43 height 15
click at [1289, 325] on input "Premium $37.42" at bounding box center [1280, 322] width 18 height 14
checkbox input "true"
checkbox input "false"
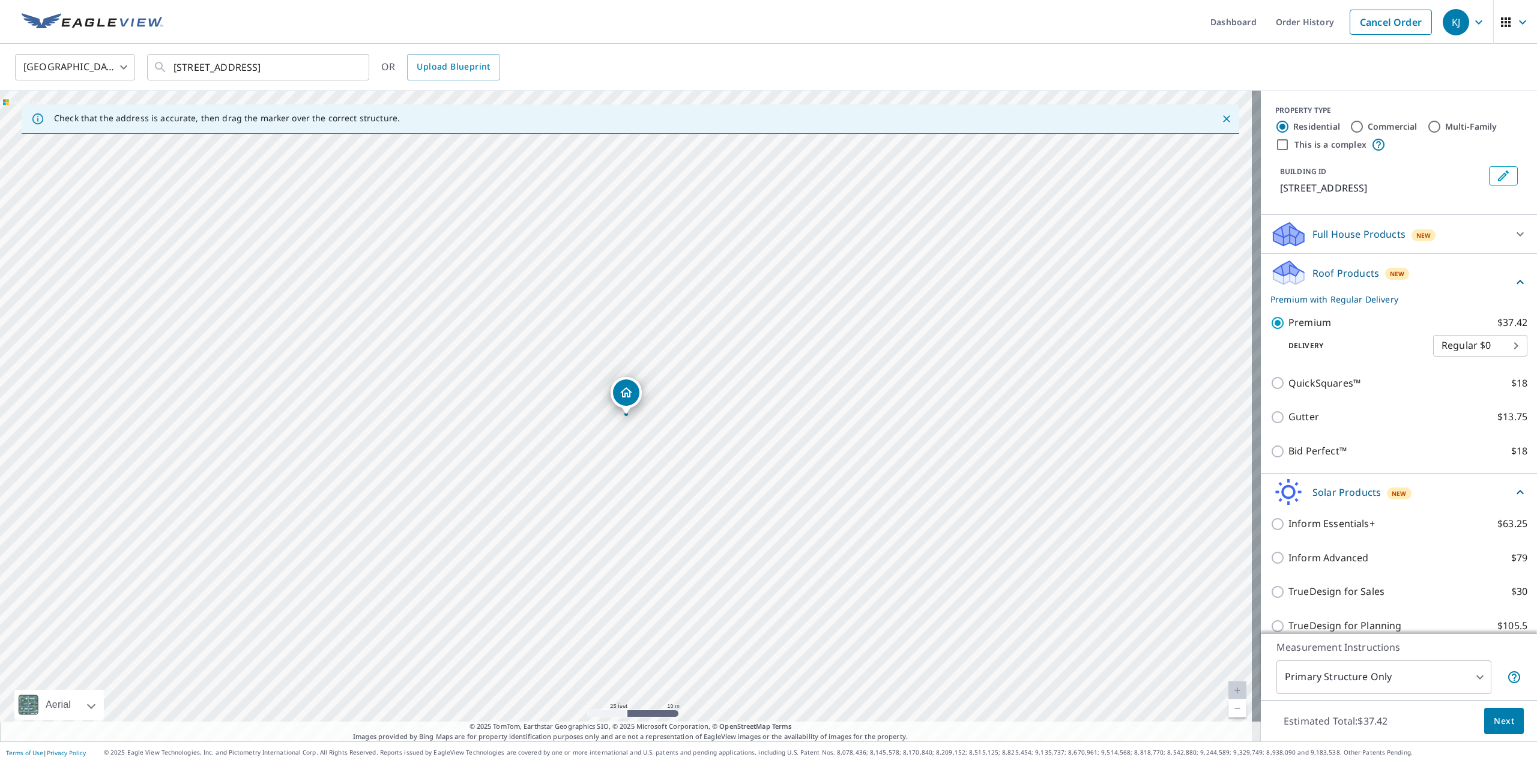
click at [1494, 715] on span "Next" at bounding box center [1504, 721] width 20 height 15
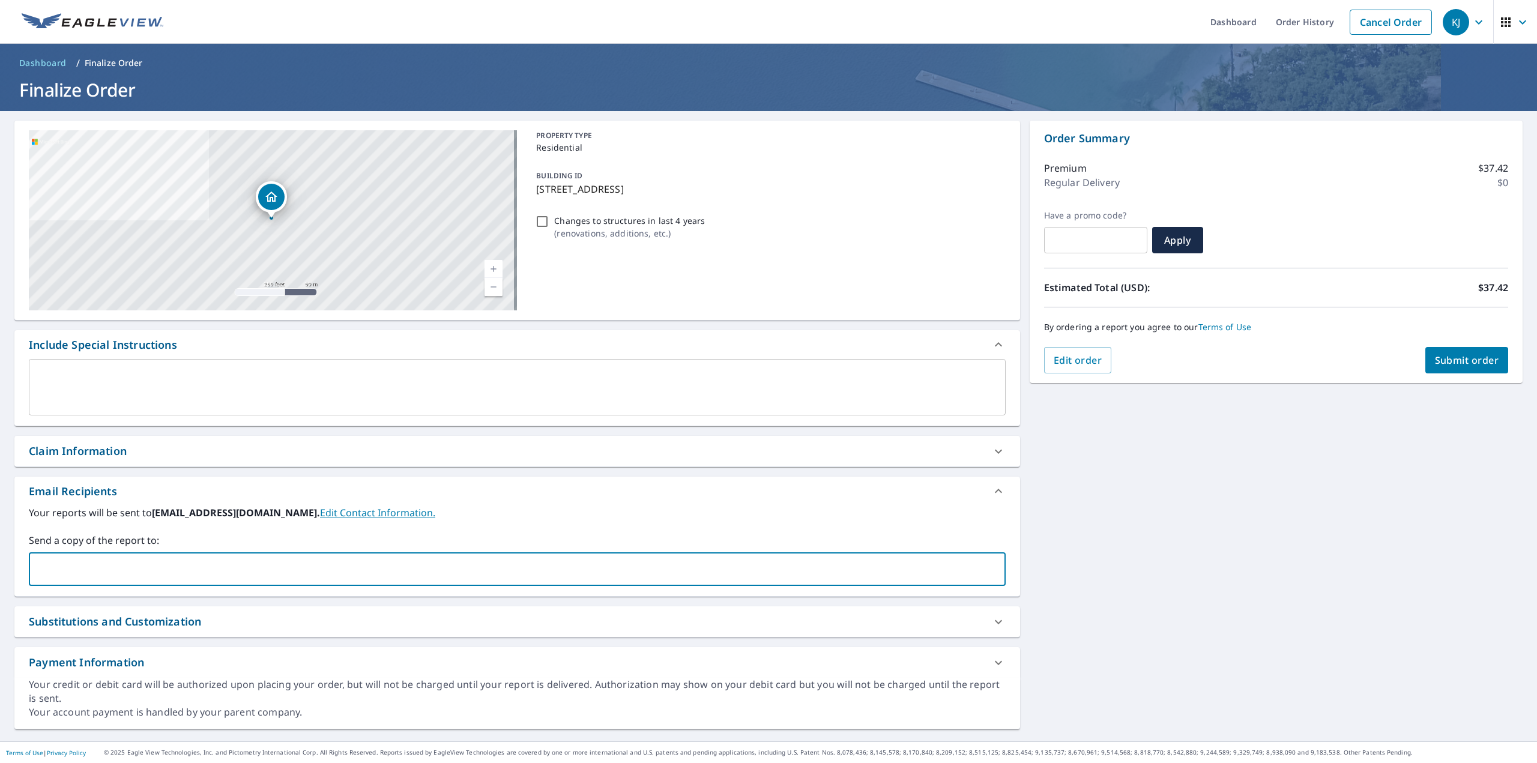
click at [316, 573] on input "text" at bounding box center [508, 569] width 948 height 23
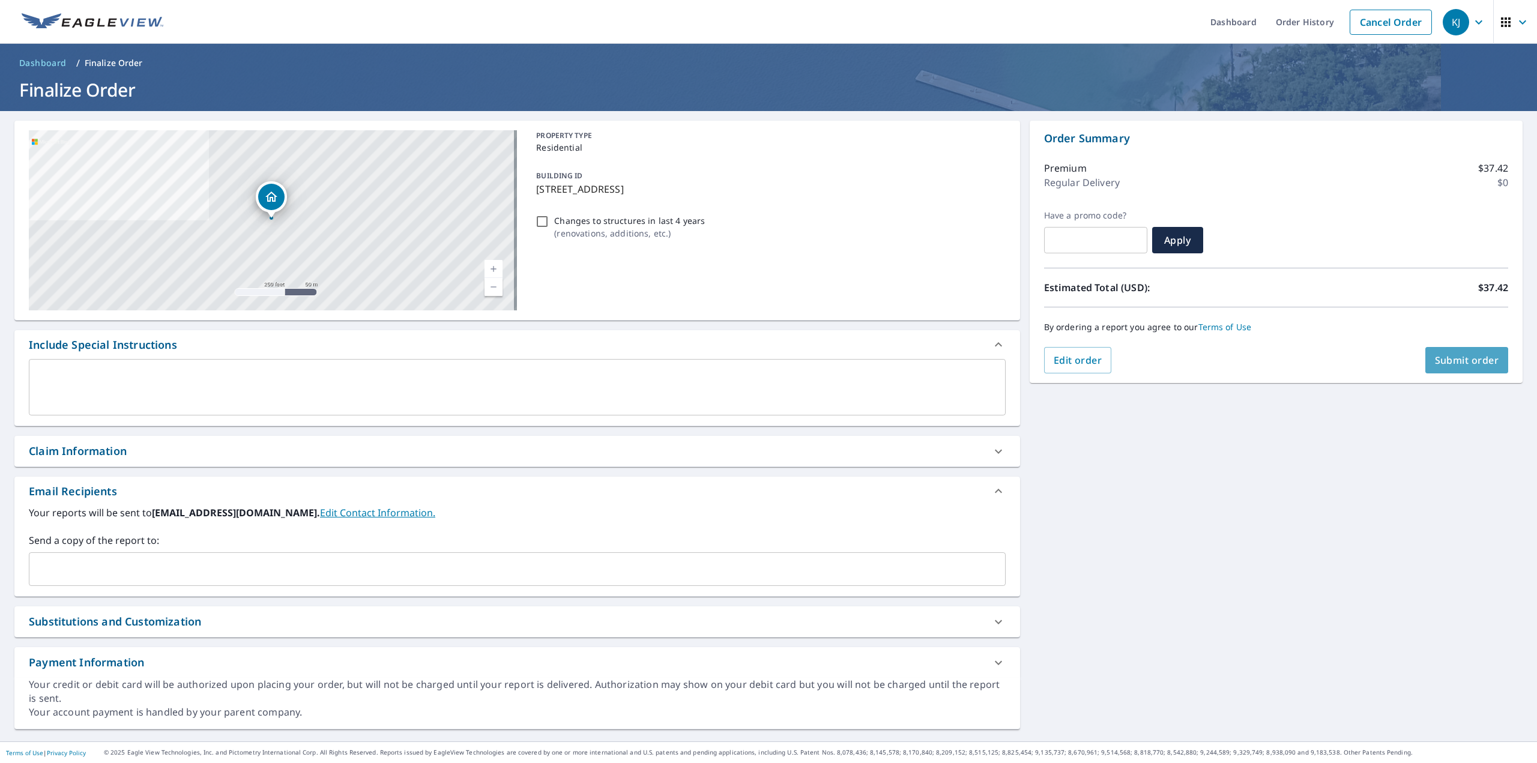
click at [1468, 372] on button "Submit order" at bounding box center [1466, 360] width 83 height 26
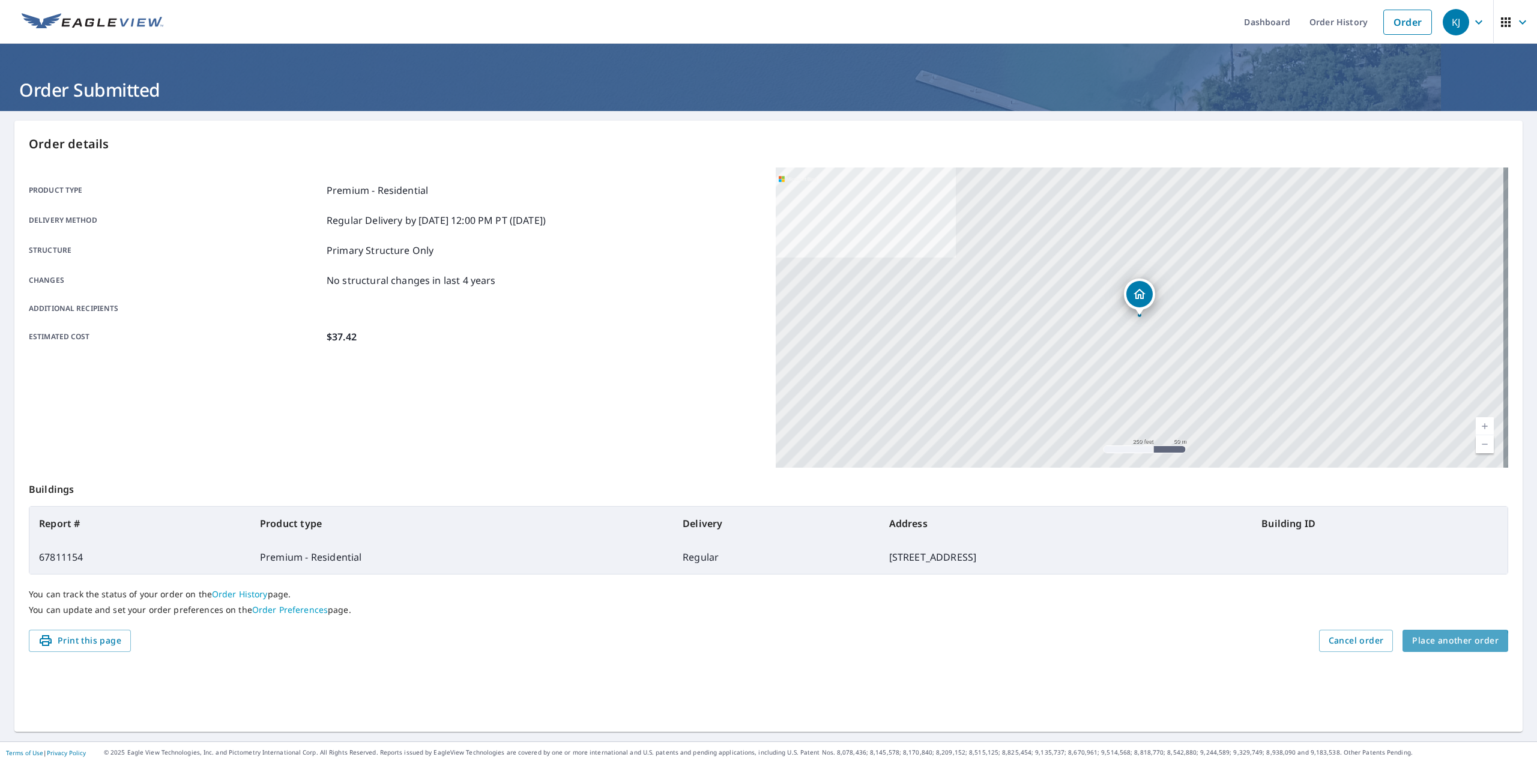
click at [1436, 649] on button "Place another order" at bounding box center [1456, 641] width 106 height 22
